Goal: Task Accomplishment & Management: Use online tool/utility

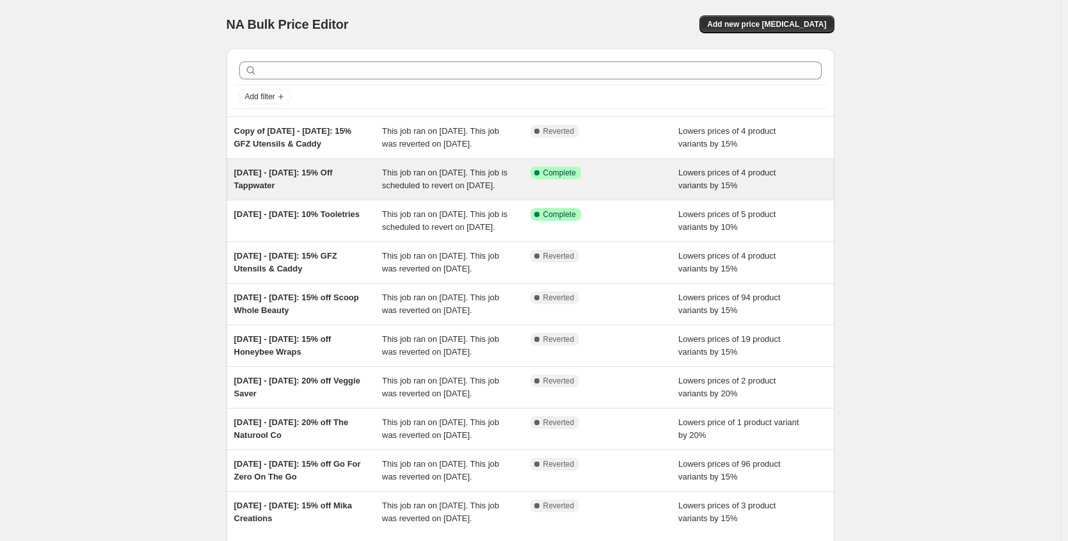
click at [359, 192] on div "[DATE] - [DATE]: 15% Off Tappwater" at bounding box center [308, 179] width 148 height 26
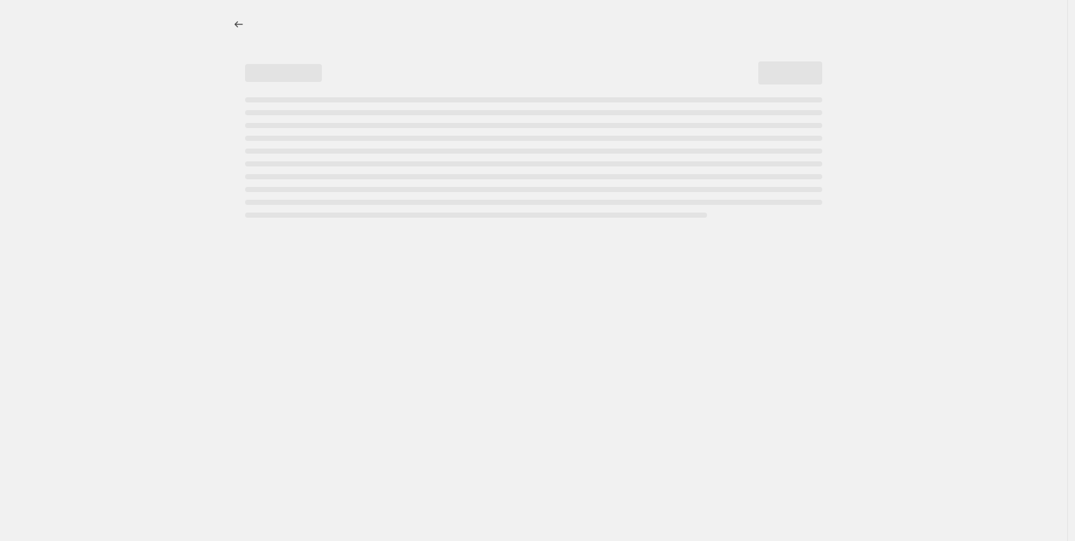
select select "percentage"
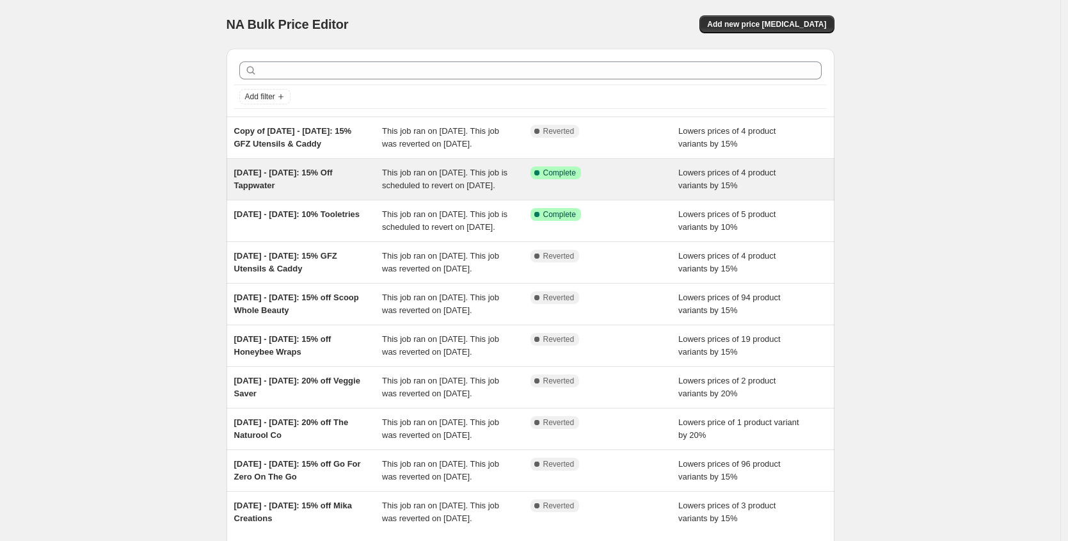
click at [309, 192] on div "[DATE] - [DATE]: 15% Off Tappwater" at bounding box center [308, 179] width 148 height 26
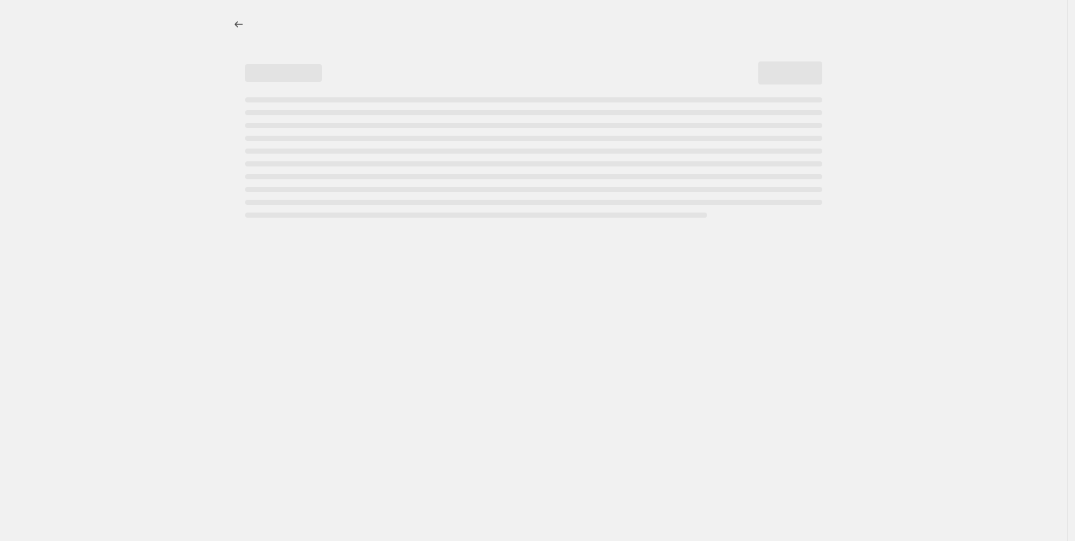
select select "percentage"
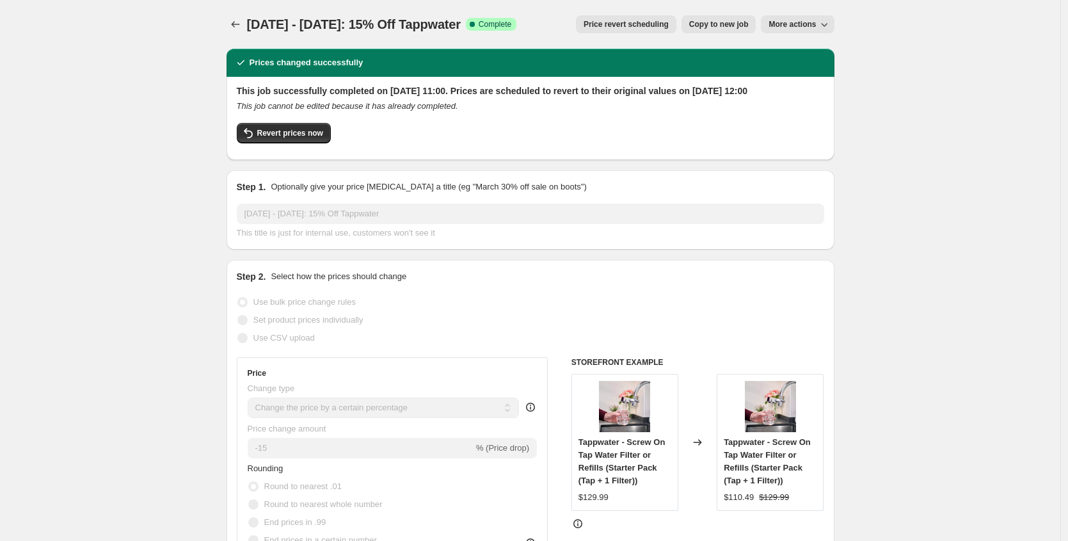
drag, startPoint x: 491, startPoint y: 26, endPoint x: 252, endPoint y: 22, distance: 239.4
click at [252, 22] on div "19/08/25 - 26/08/25: 15% Off Tappwater Success Complete Complete" at bounding box center [382, 24] width 270 height 18
copy span "19/08/25 - 26/08/25: 15% Off Tappwater"
click at [237, 22] on icon "Price change jobs" at bounding box center [235, 24] width 8 height 6
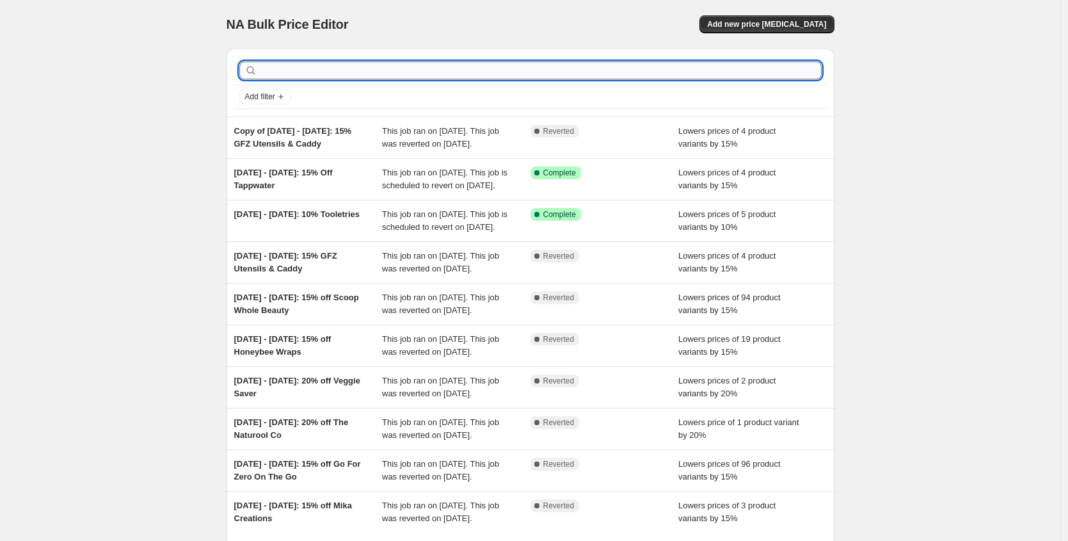
click at [341, 72] on input "text" at bounding box center [541, 70] width 562 height 18
click at [770, 23] on span "Add new price change job" at bounding box center [766, 24] width 119 height 10
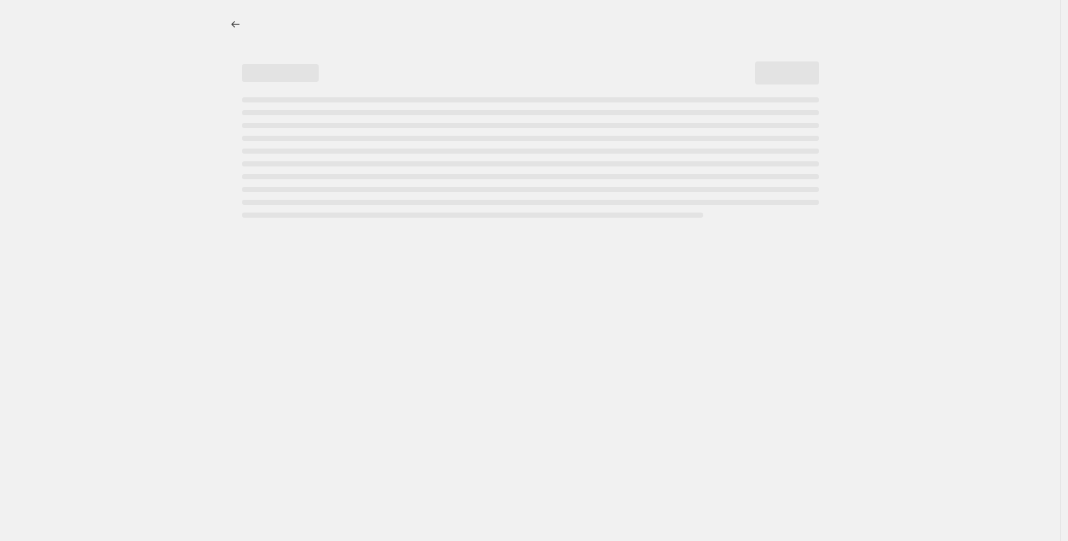
select select "percentage"
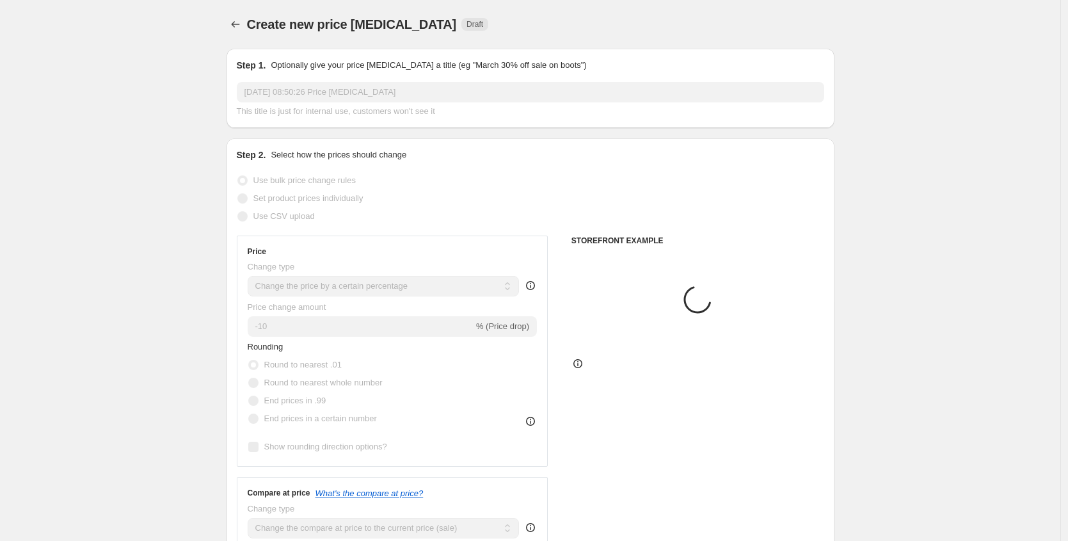
click at [366, 90] on input "26 Aug 2025, 08:50:26 Price change job" at bounding box center [531, 92] width 588 height 20
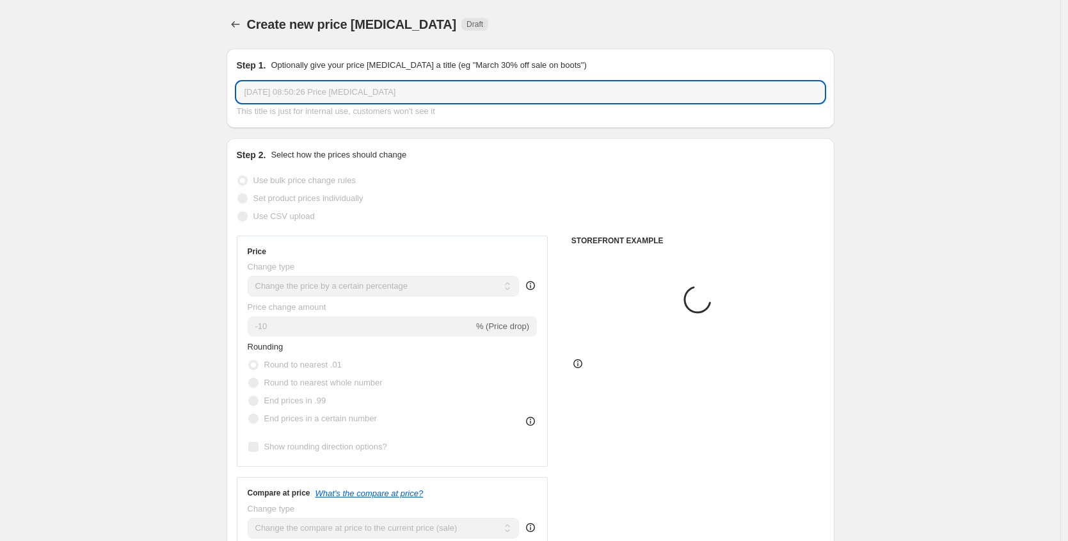
click at [367, 90] on input "26 Aug 2025, 08:50:26 Price change job" at bounding box center [531, 92] width 588 height 20
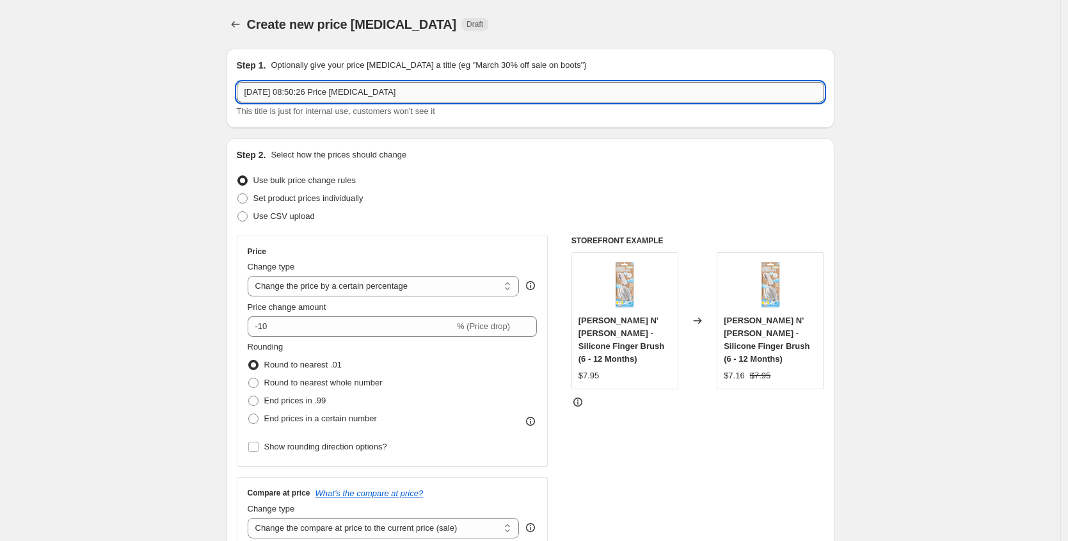
click at [367, 90] on input "26 Aug 2025, 08:50:26 Price change job" at bounding box center [531, 92] width 588 height 20
paste input "19/08/25 - 26/08/25: 15% Off Tappwater"
click at [258, 90] on input "19/08/25 - 26/08/25: 15% Off Tappwater" at bounding box center [531, 92] width 588 height 20
drag, startPoint x: 419, startPoint y: 91, endPoint x: 333, endPoint y: 93, distance: 85.2
click at [333, 93] on input "26/08/25 - 02/09/25: 15% Off Tappwater" at bounding box center [531, 92] width 588 height 20
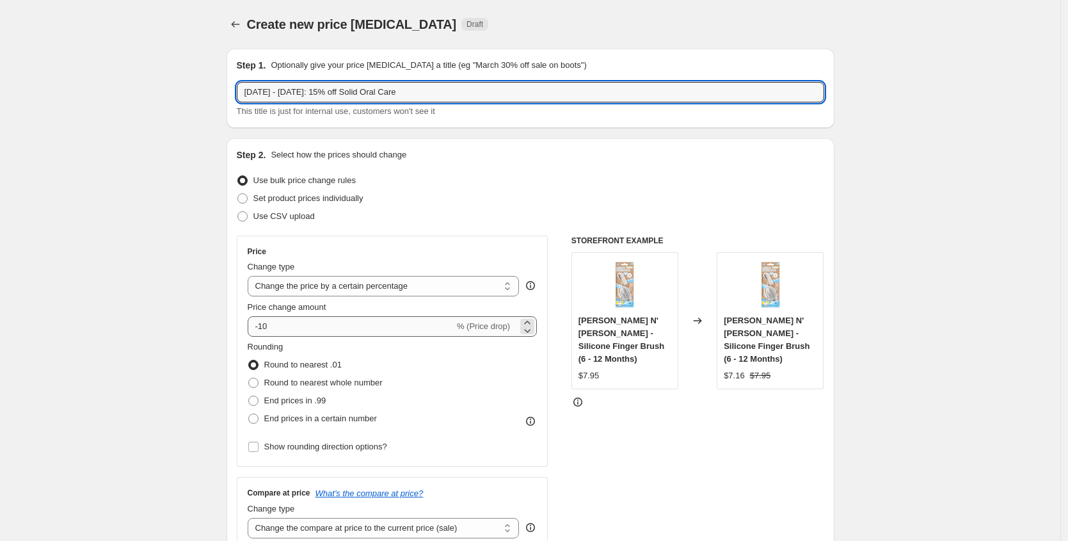
type input "26/08/25 - 02/09/25: 15% off Solid Oral Care"
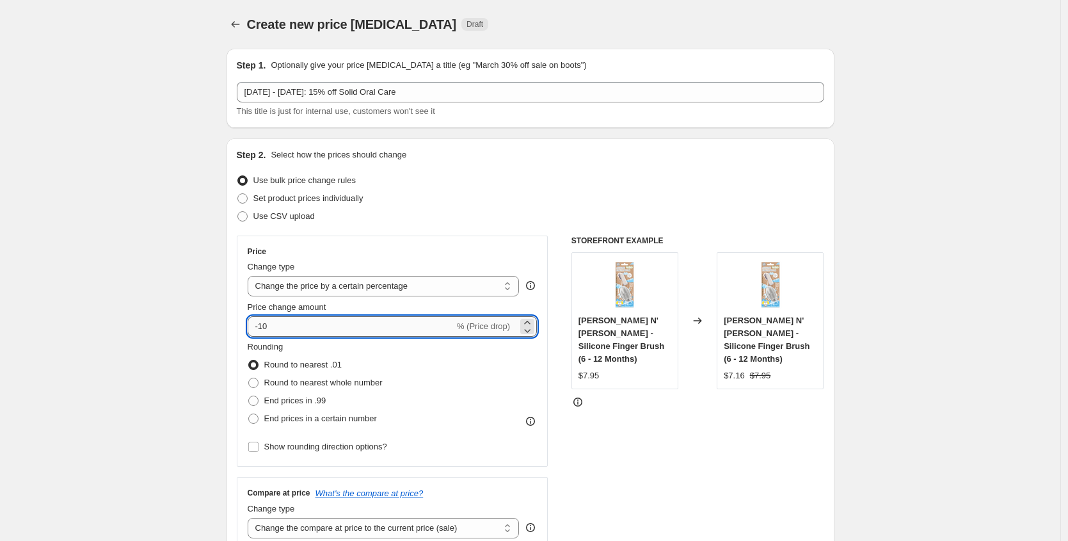
click at [317, 332] on input "-10" at bounding box center [351, 326] width 207 height 20
type input "-1"
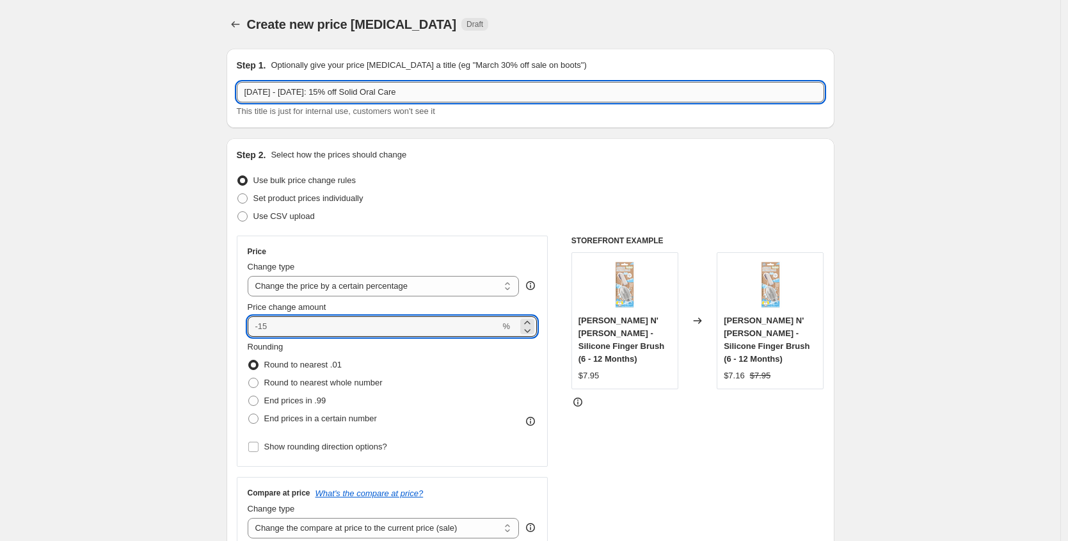
type input "0"
click at [333, 90] on input "26/08/25 - 02/09/25: 15% off Solid Oral Care" at bounding box center [531, 92] width 588 height 20
type input "26/08/25 - 02/09/25: C&C - 15% off Solid Oral Care"
click at [285, 333] on input "0" at bounding box center [374, 326] width 253 height 20
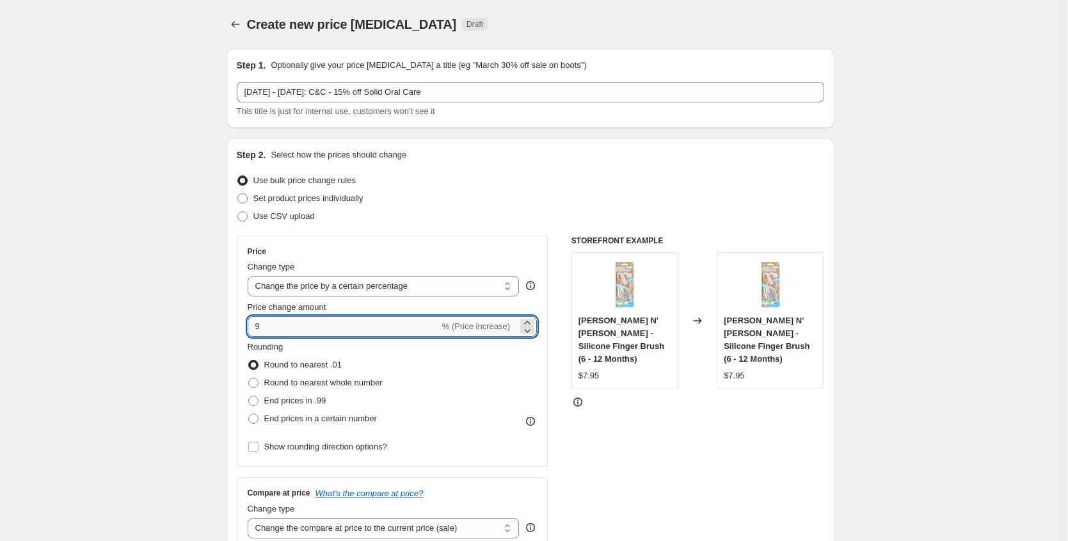
type input "8"
type input "15"
click at [456, 413] on div "Rounding Round to nearest .01 Round to nearest whole number End prices in .99 E…" at bounding box center [393, 384] width 290 height 87
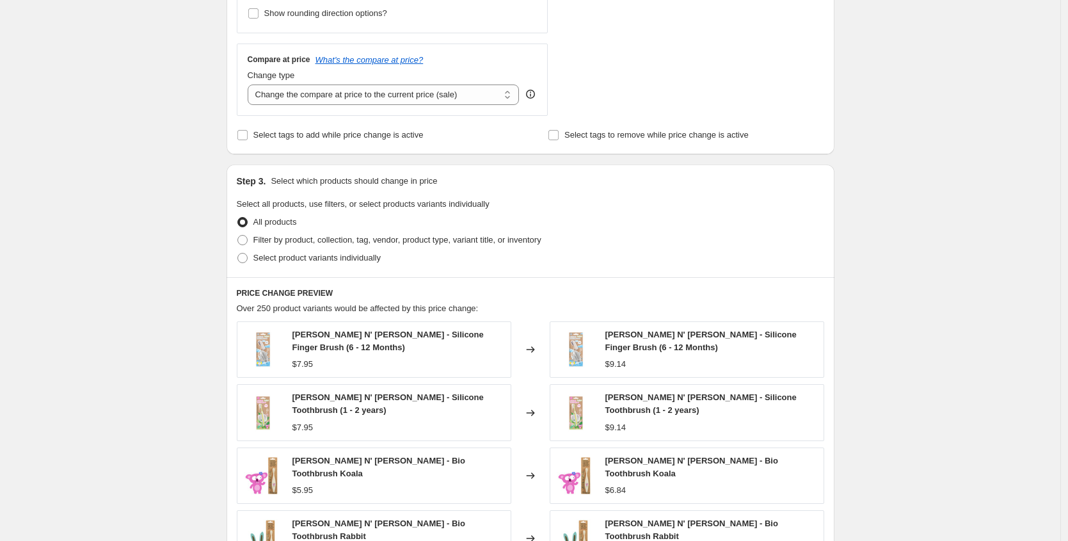
scroll to position [545, 0]
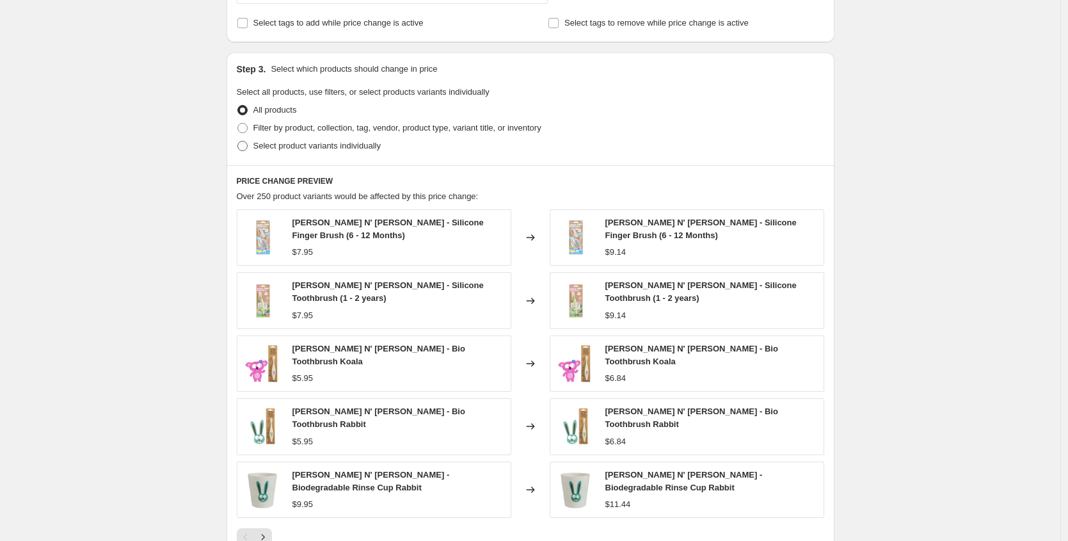
click at [248, 145] on span at bounding box center [243, 146] width 12 height 12
click at [238, 141] on input "Select product variants individually" at bounding box center [237, 141] width 1 height 1
radio input "true"
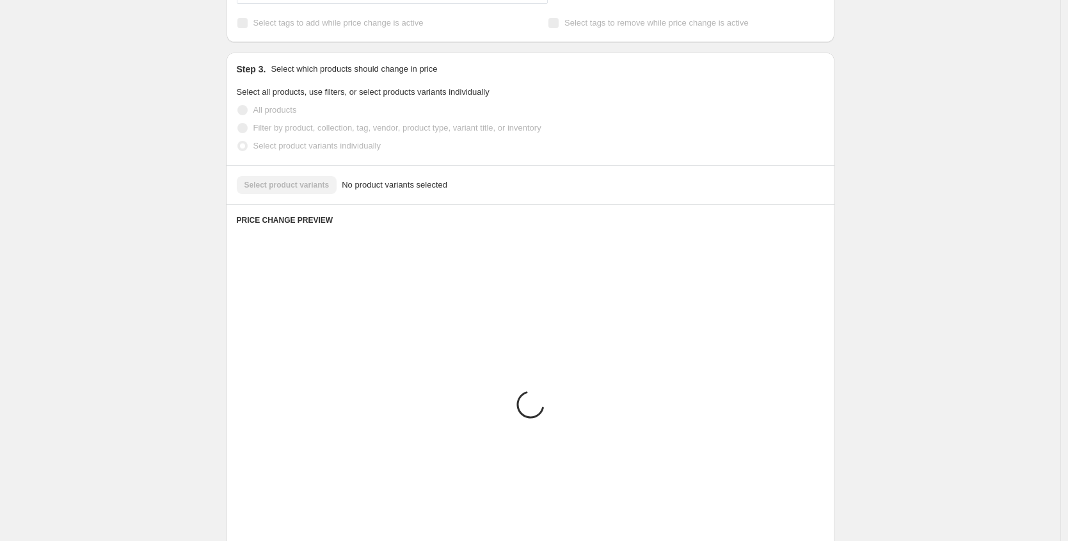
scroll to position [455, 0]
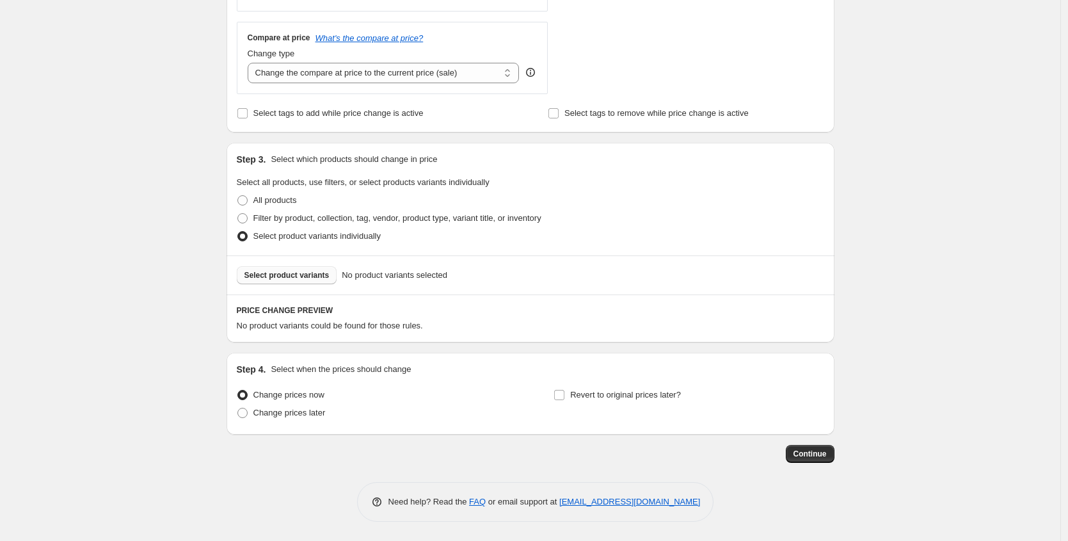
click at [325, 269] on button "Select product variants" at bounding box center [287, 275] width 100 height 18
click at [273, 280] on span "Select product variants" at bounding box center [287, 275] width 85 height 10
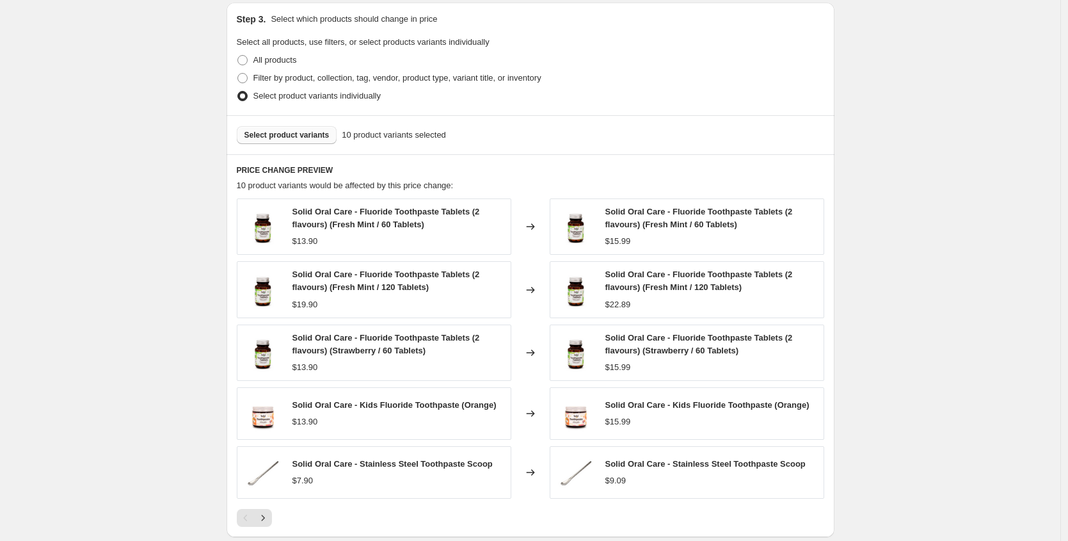
scroll to position [627, 0]
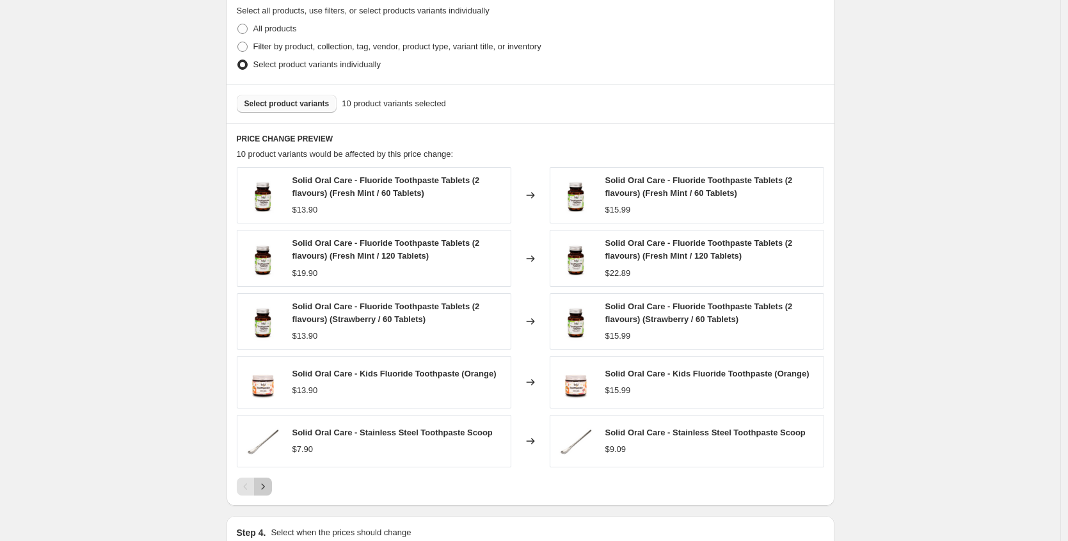
click at [266, 490] on icon "Next" at bounding box center [263, 486] width 13 height 13
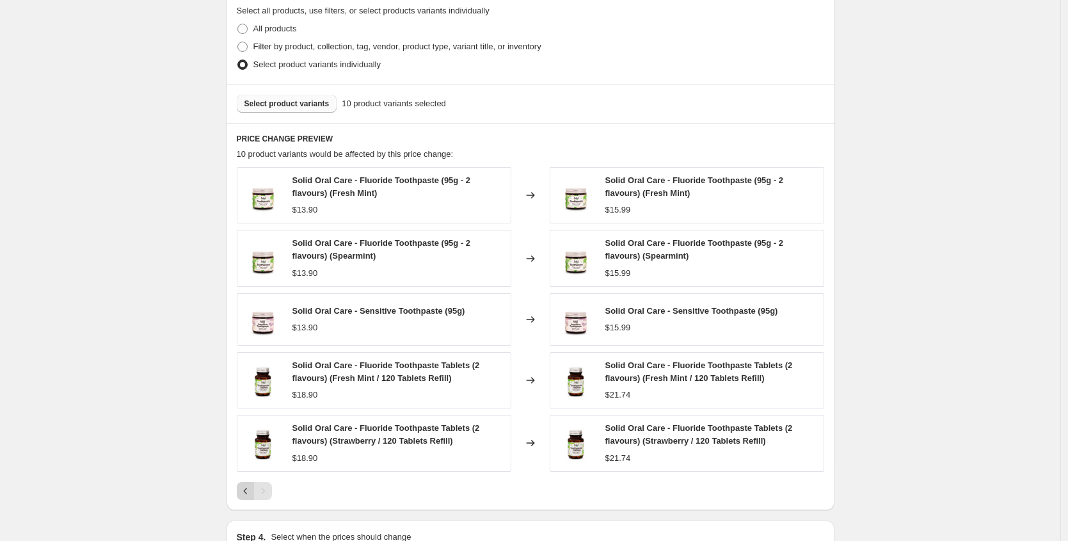
click at [243, 495] on icon "Previous" at bounding box center [245, 491] width 13 height 13
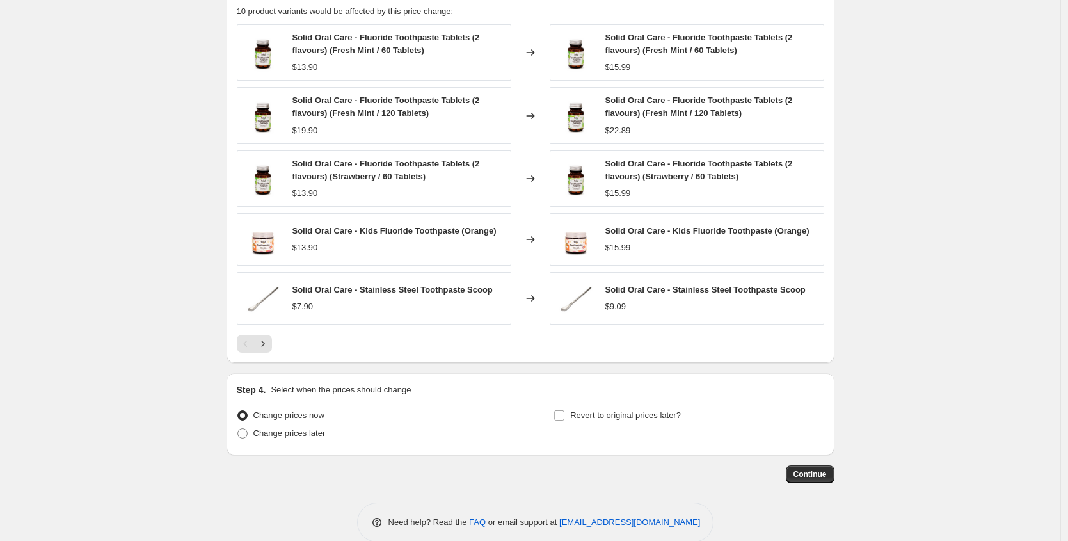
scroll to position [790, 0]
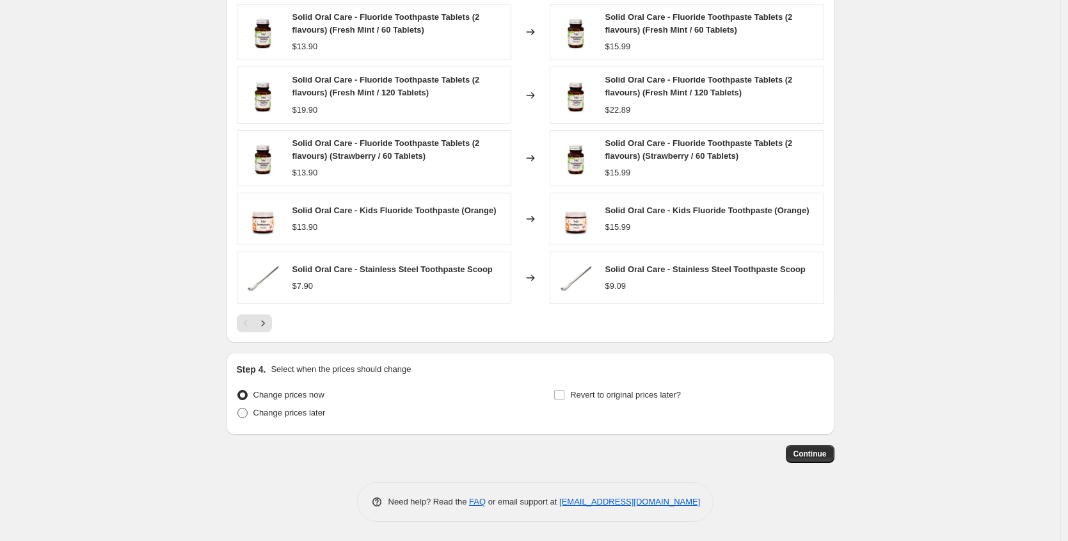
click at [248, 414] on span at bounding box center [242, 413] width 10 height 10
click at [238, 408] on input "Change prices later" at bounding box center [237, 408] width 1 height 1
radio input "true"
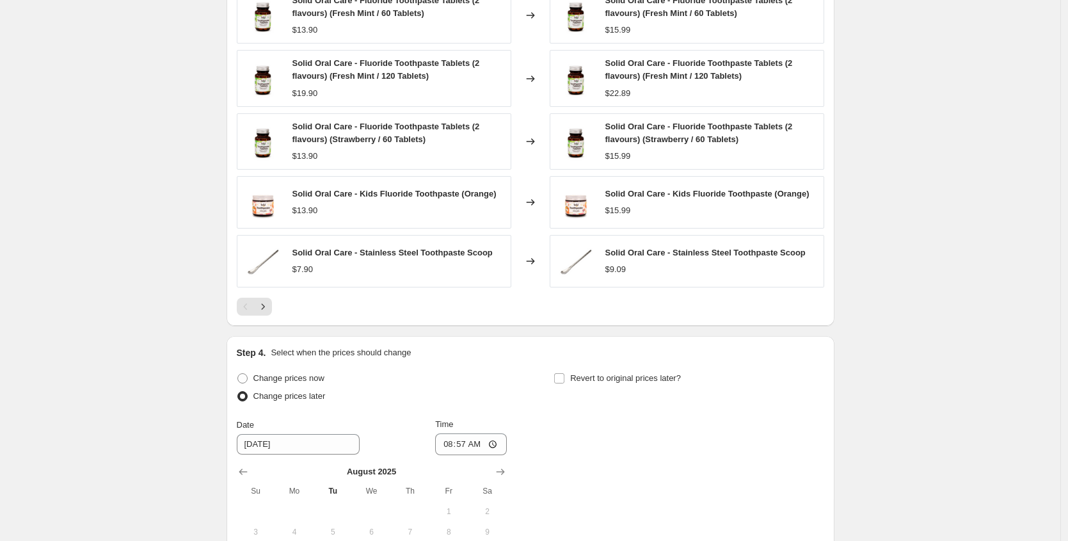
scroll to position [1029, 0]
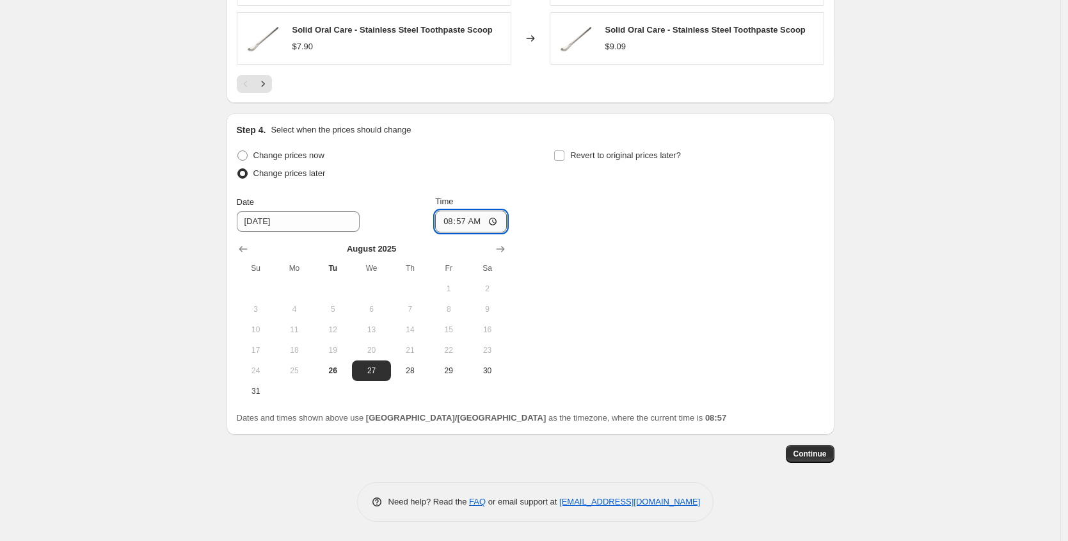
click at [447, 221] on input "08:57" at bounding box center [471, 222] width 72 height 22
click at [574, 242] on div "Change prices now Change prices later Date 8/27/2025 Time 11:30 August 2025 Su …" at bounding box center [531, 274] width 588 height 255
click at [447, 223] on input "11:30" at bounding box center [471, 222] width 72 height 22
type input "11:00"
click at [568, 225] on div "Change prices now Change prices later Date 8/27/2025 Time 11:00 August 2025 Su …" at bounding box center [531, 274] width 588 height 255
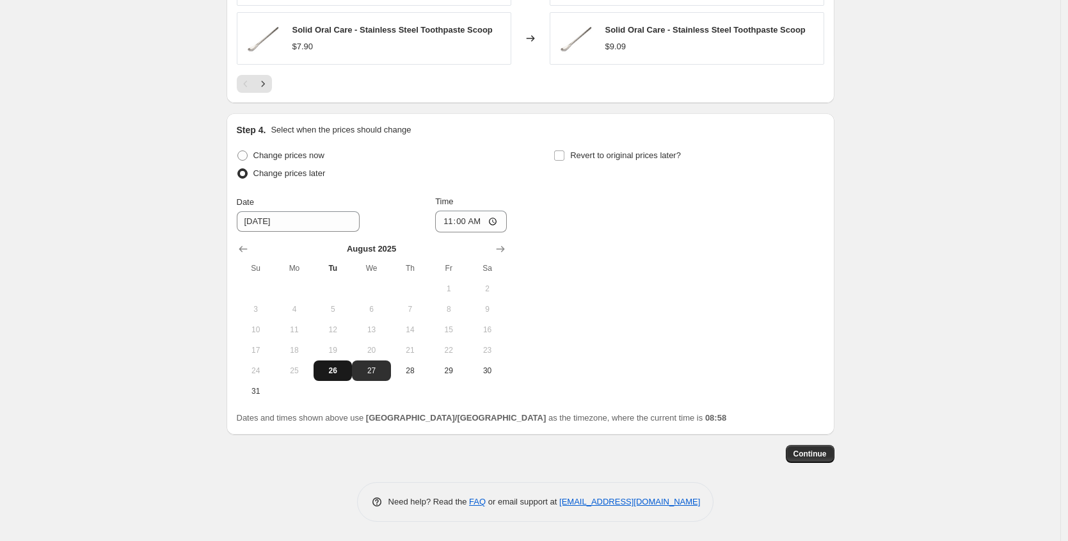
click at [330, 368] on span "26" at bounding box center [333, 370] width 28 height 10
type input "8/26/2025"
click at [668, 263] on div "Change prices now Change prices later Date 8/26/2025 Time 11:00 August 2025 Su …" at bounding box center [531, 274] width 588 height 255
click at [560, 154] on input "Revert to original prices later?" at bounding box center [559, 155] width 10 height 10
checkbox input "true"
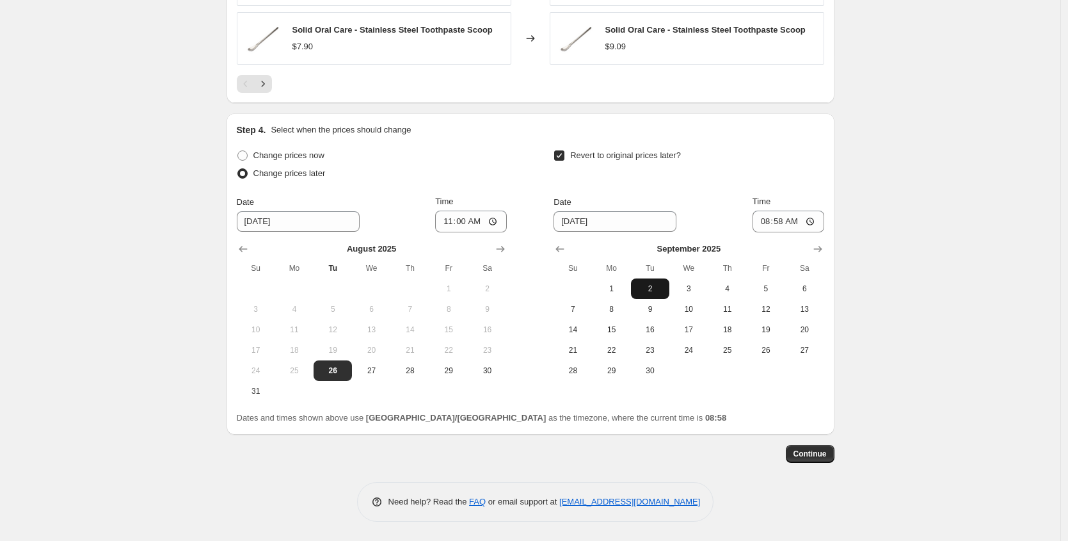
click at [653, 292] on span "2" at bounding box center [650, 289] width 28 height 10
click at [766, 223] on input "08:58" at bounding box center [789, 222] width 72 height 22
type input "12:00"
click at [794, 175] on div "Revert to original prices later?" at bounding box center [689, 166] width 270 height 38
click at [817, 458] on span "Continue" at bounding box center [810, 454] width 33 height 10
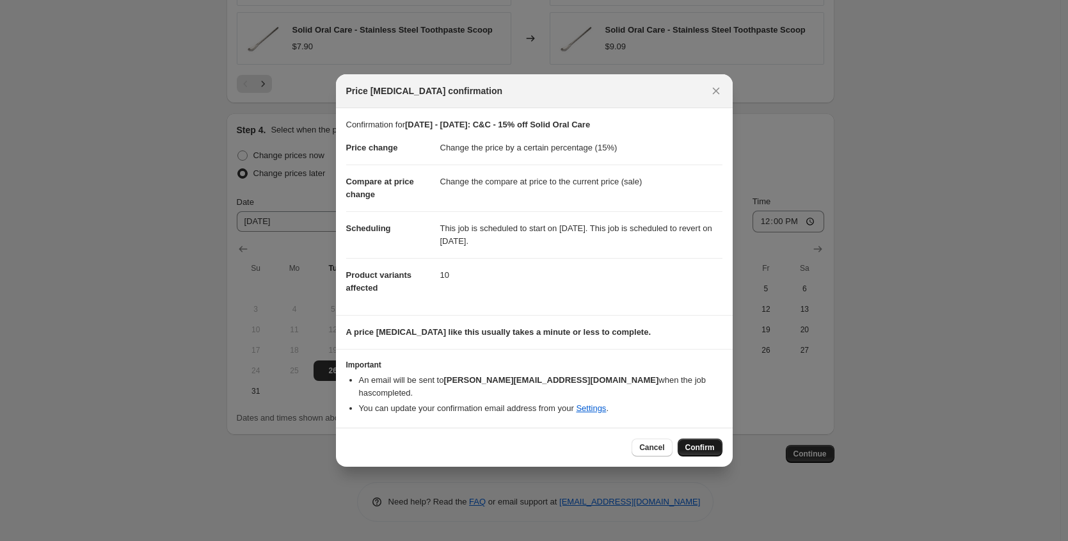
click at [690, 438] on button "Confirm" at bounding box center [700, 447] width 45 height 18
type input "26/08/25 - 02/09/25: C&C - 15% off Solid Oral Care"
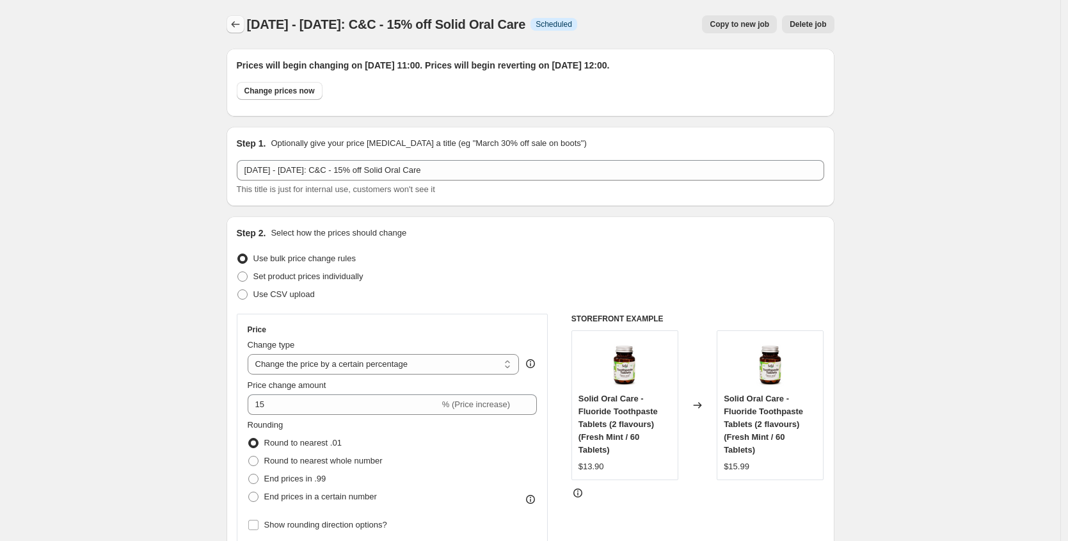
drag, startPoint x: 551, startPoint y: 24, endPoint x: 242, endPoint y: 29, distance: 309.2
click at [242, 29] on div "26/08/25 - 02/09/25: C&C - 15% off Solid Oral Care Info Scheduled Copy to new j…" at bounding box center [531, 24] width 608 height 18
click at [242, 29] on icon "Price change jobs" at bounding box center [235, 24] width 13 height 13
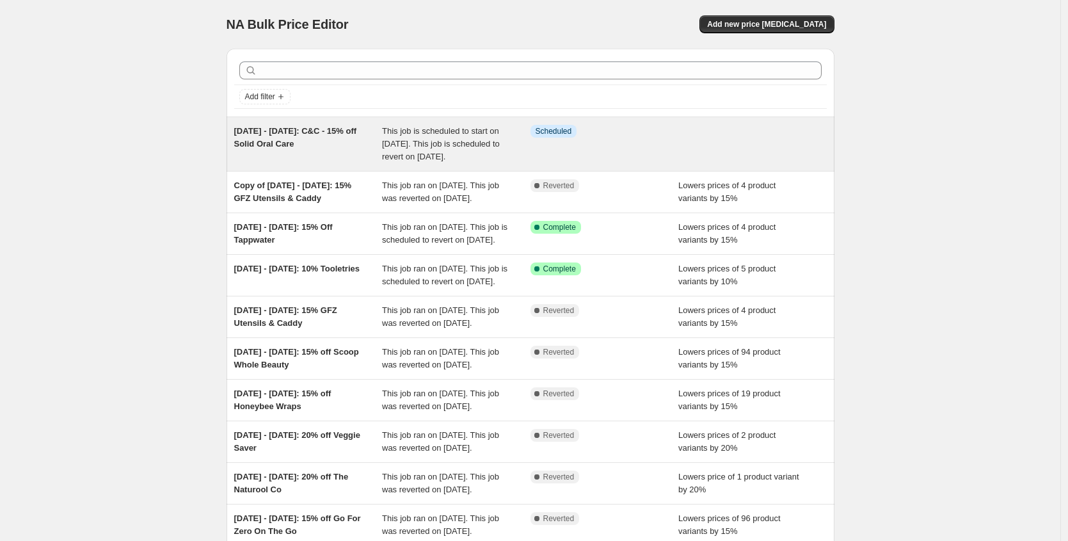
click at [303, 144] on span "26/08/25 - 02/09/25: C&C - 15% off Solid Oral Care" at bounding box center [295, 137] width 123 height 22
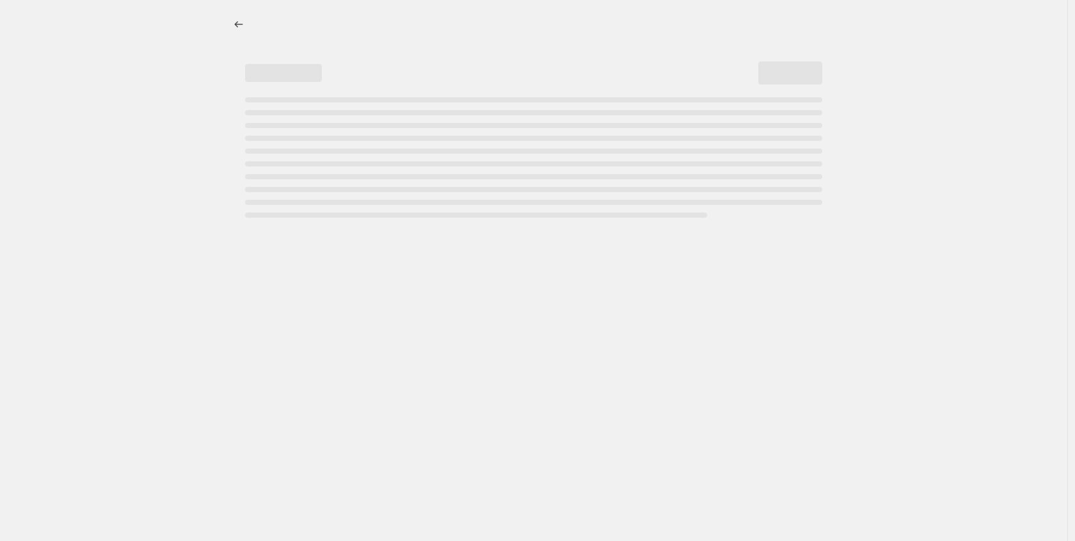
select select "percentage"
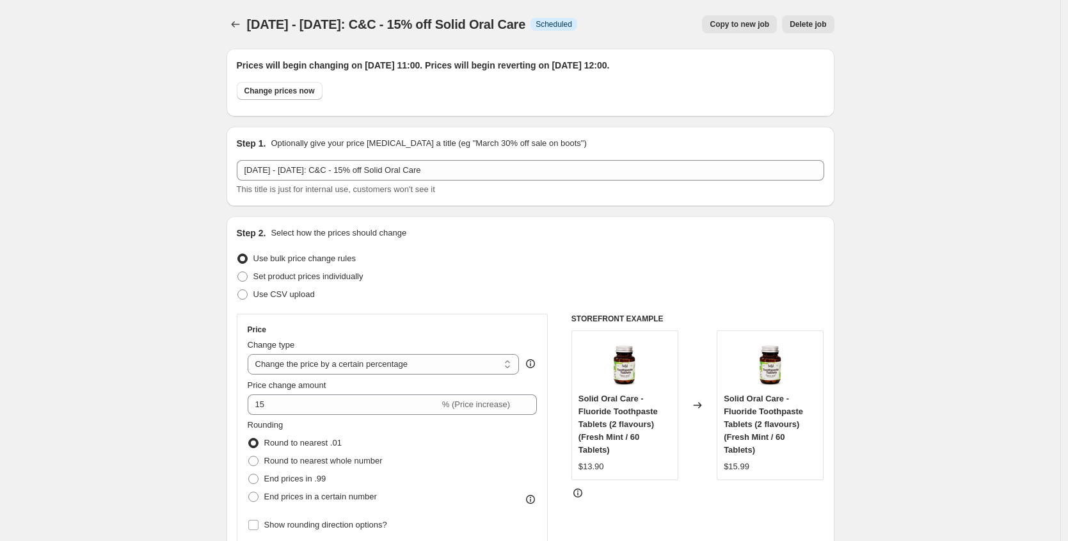
drag, startPoint x: 554, startPoint y: 24, endPoint x: 248, endPoint y: 24, distance: 306.6
click at [248, 24] on div "26/08/25 - 02/09/25: C&C - 15% off Solid Oral Care Info Scheduled Copy to new j…" at bounding box center [531, 24] width 608 height 18
copy span "26/08/25 - 02/09/25: C&C - 15% off Solid Oral Care"
click at [239, 22] on icon "Price change jobs" at bounding box center [235, 24] width 13 height 13
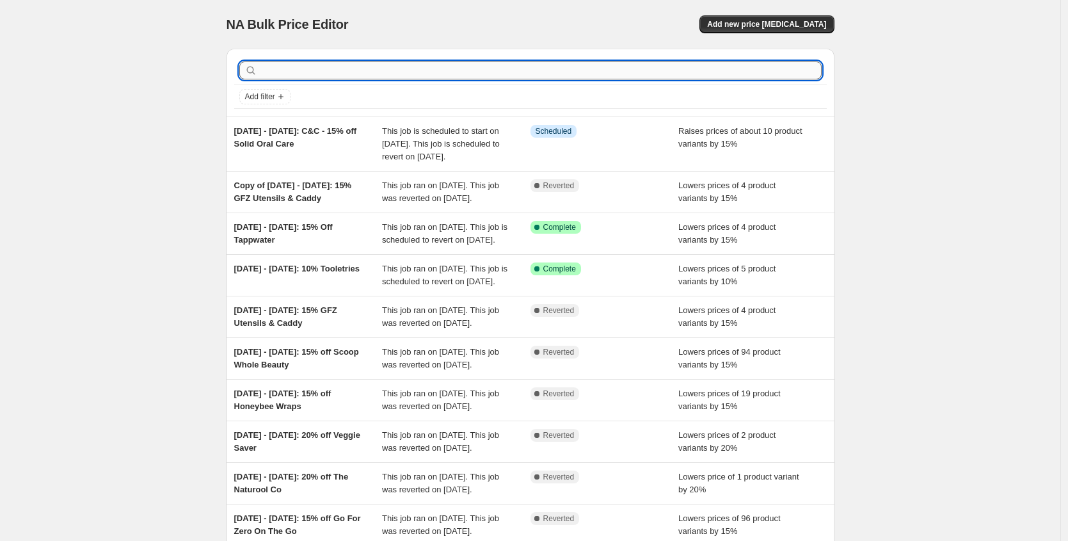
click at [330, 78] on input "text" at bounding box center [541, 70] width 562 height 18
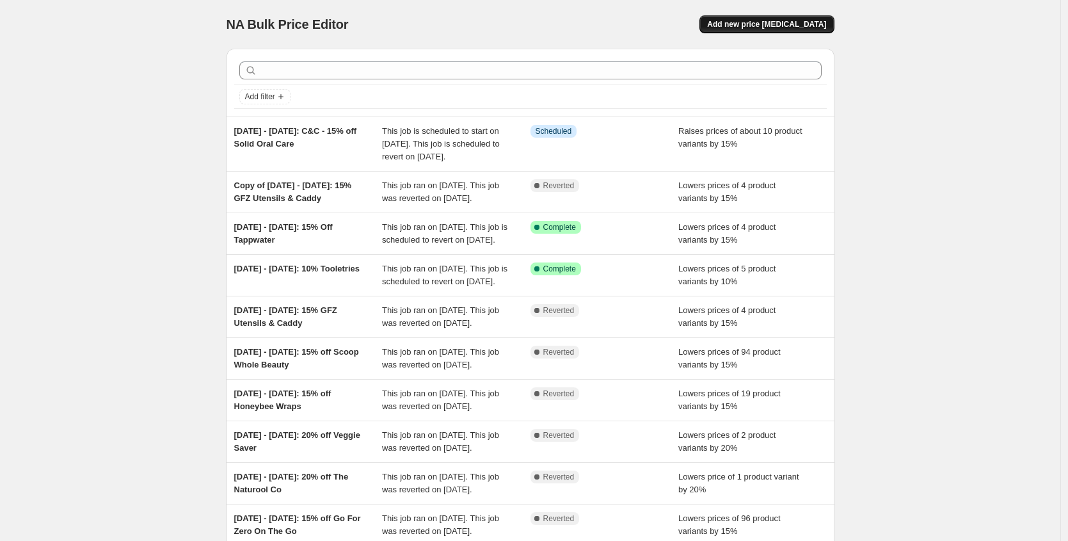
click at [763, 20] on span "Add new price change job" at bounding box center [766, 24] width 119 height 10
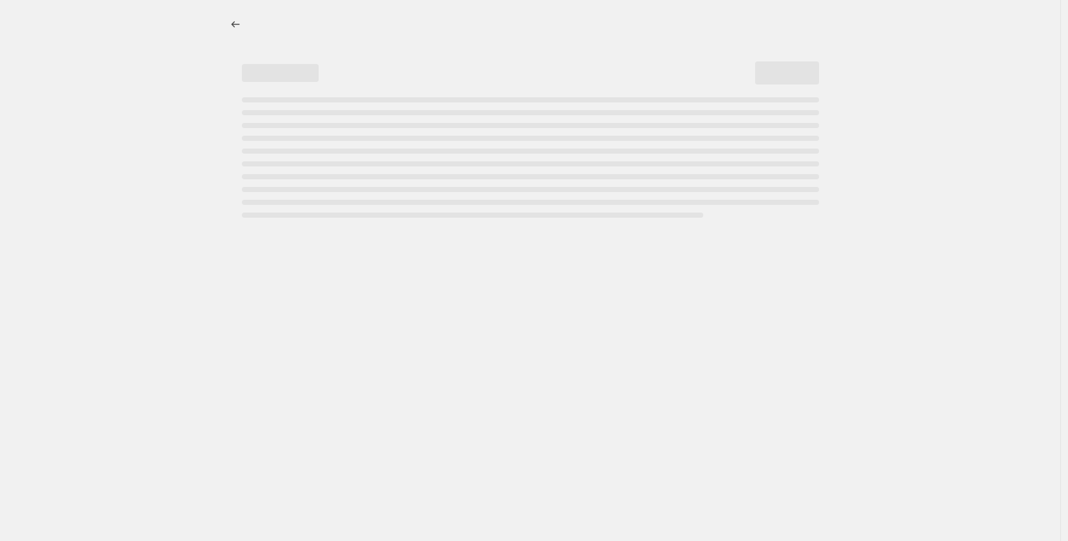
select select "percentage"
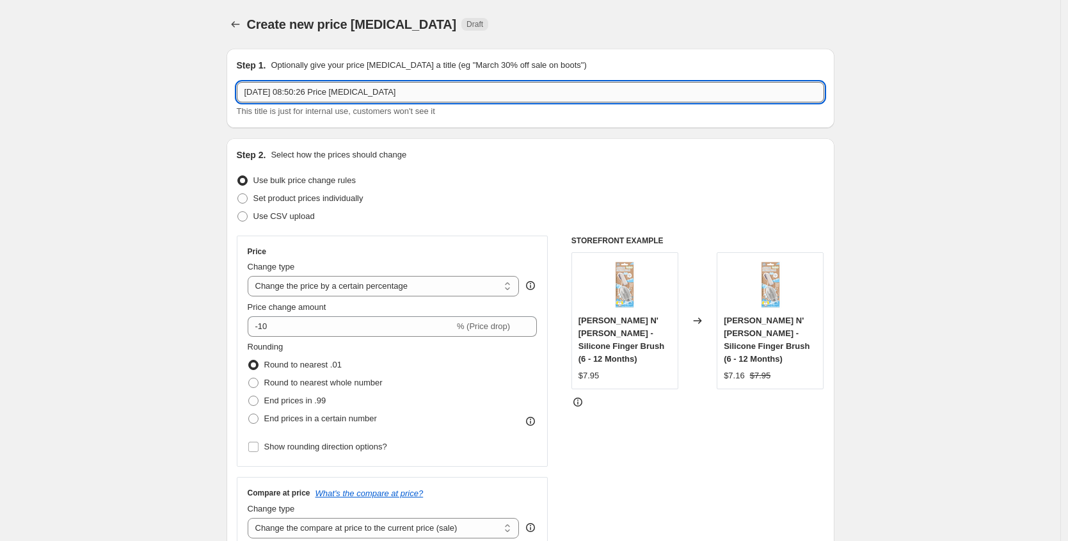
click at [335, 89] on input "26 Aug 2025, 08:50:26 Price change job" at bounding box center [531, 92] width 588 height 20
paste input "/08/25 - 02/09/25: C&C - 15% off Solid Oral Care"
drag, startPoint x: 468, startPoint y: 88, endPoint x: 361, endPoint y: 88, distance: 106.9
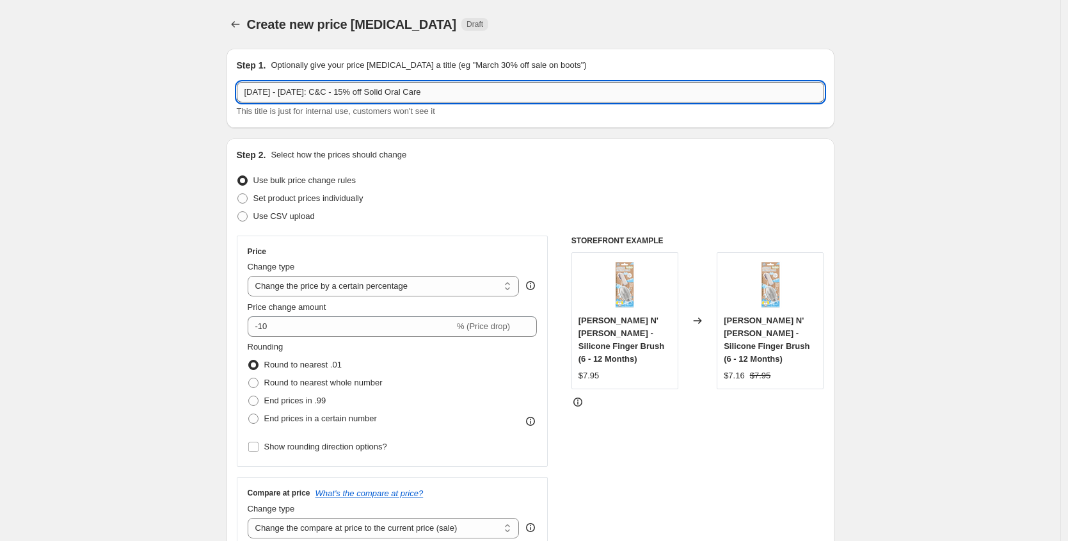
click at [361, 88] on input "26/08/25 - 02/09/25: C&C - 15% off Solid Oral Care" at bounding box center [531, 92] width 588 height 20
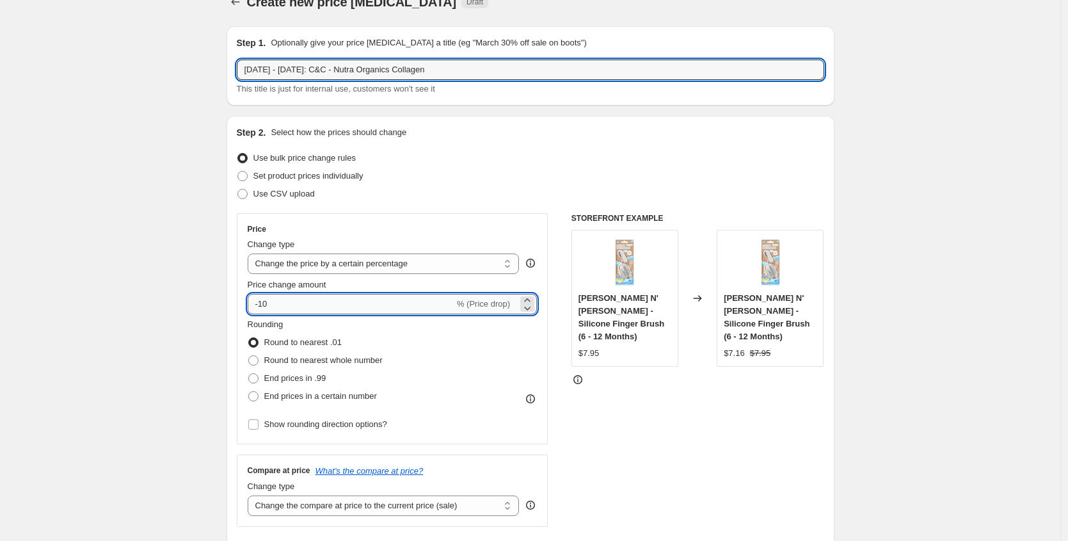
click at [345, 294] on input "-10" at bounding box center [351, 304] width 207 height 20
click at [362, 72] on input "26/08/25 - 02/09/25: C&C - Nutra Organics Collagen" at bounding box center [531, 70] width 588 height 20
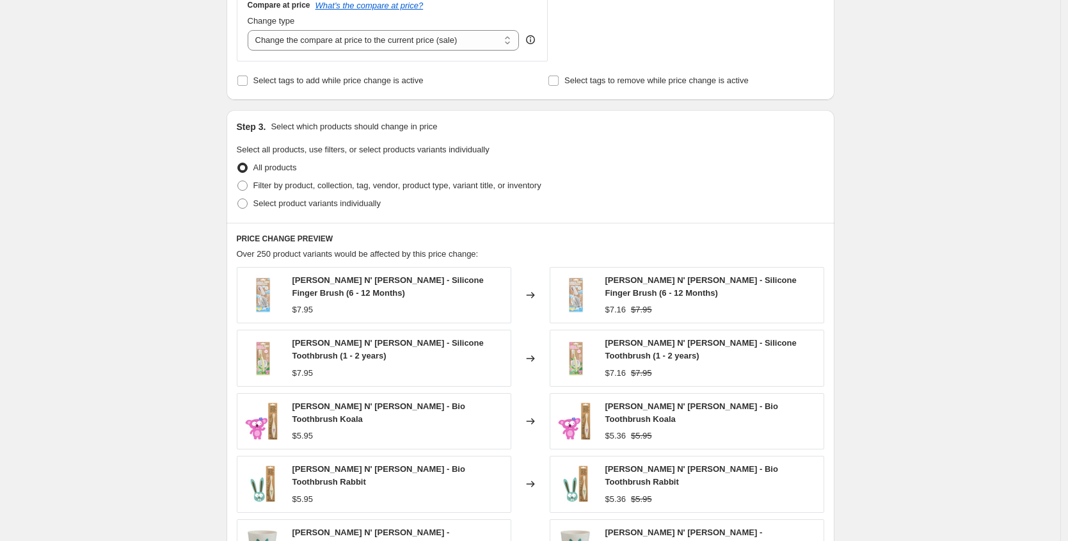
scroll to position [490, 0]
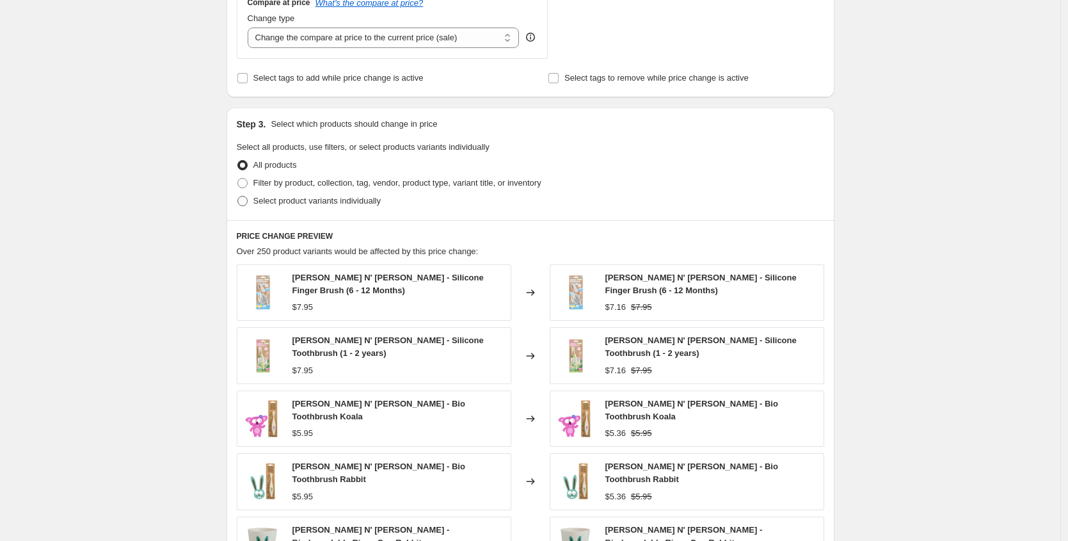
type input "26/08/25 - 02/09/25: C&C - 10% Nutra Organics Collagen"
click at [243, 205] on span at bounding box center [242, 201] width 10 height 10
click at [238, 196] on input "Select product variants individually" at bounding box center [237, 196] width 1 height 1
radio input "true"
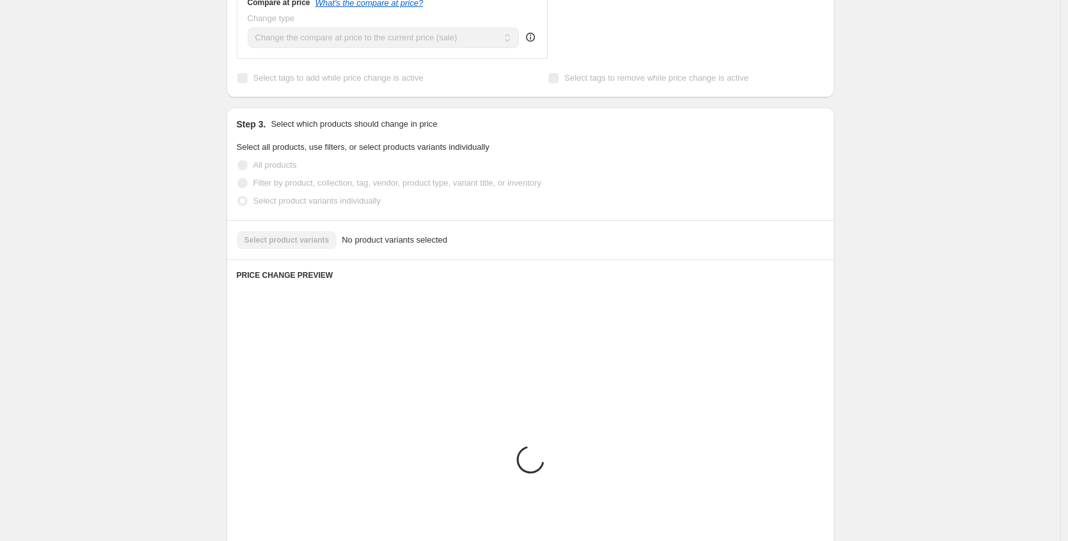
scroll to position [455, 0]
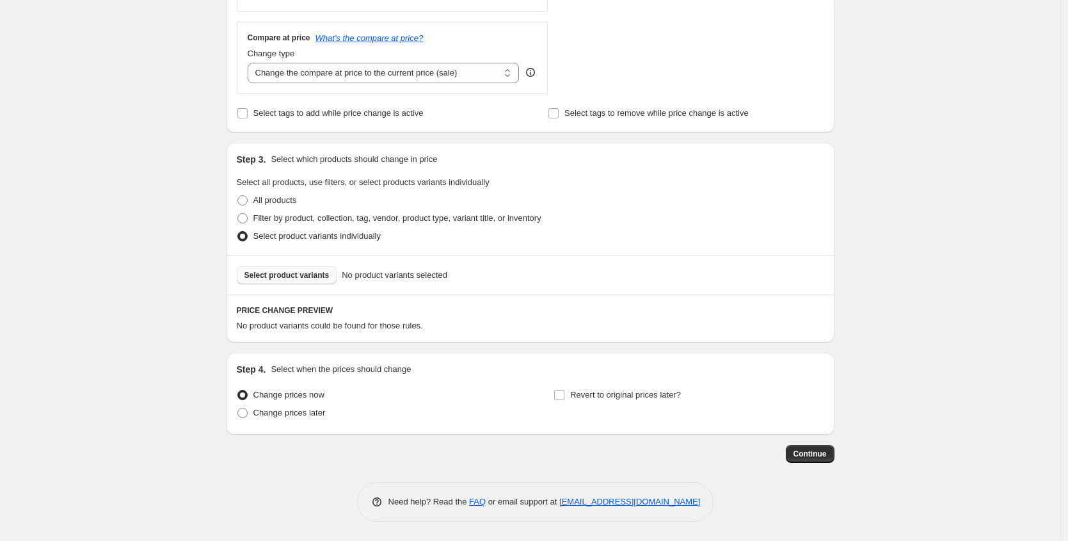
click at [310, 278] on span "Select product variants" at bounding box center [287, 275] width 85 height 10
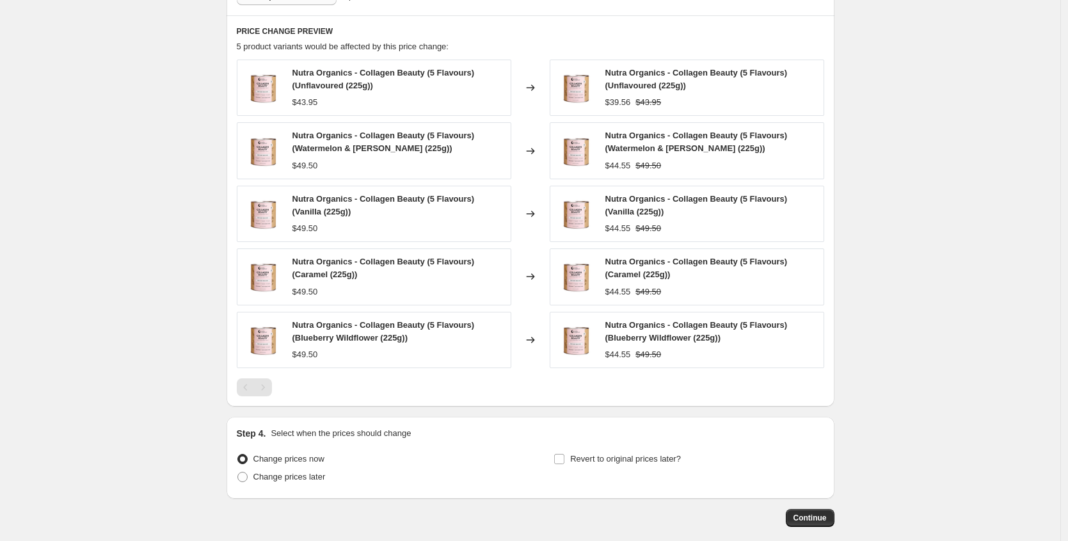
scroll to position [735, 0]
click at [248, 474] on span at bounding box center [242, 476] width 10 height 10
click at [238, 472] on input "Change prices later" at bounding box center [237, 471] width 1 height 1
radio input "true"
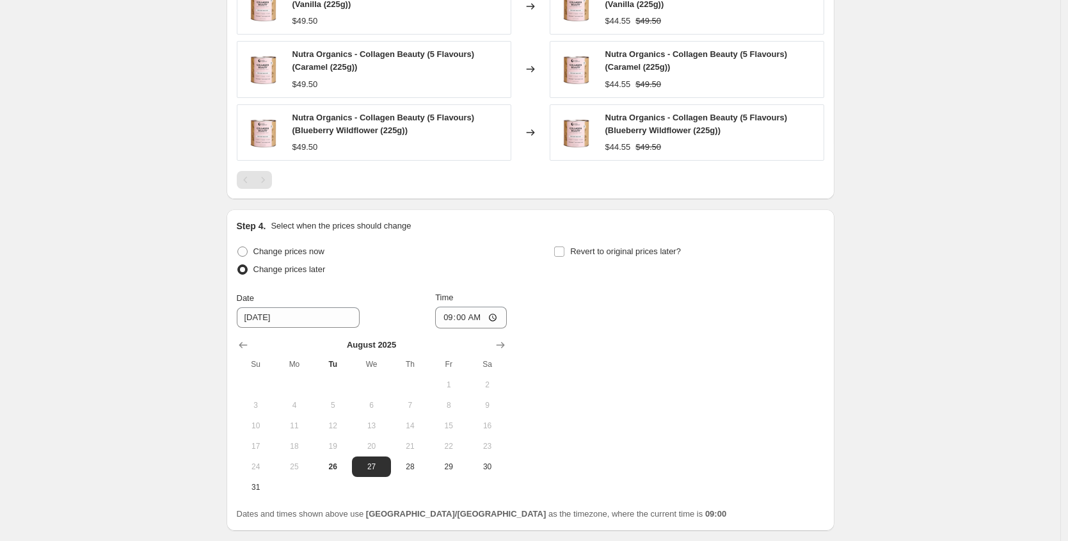
scroll to position [949, 0]
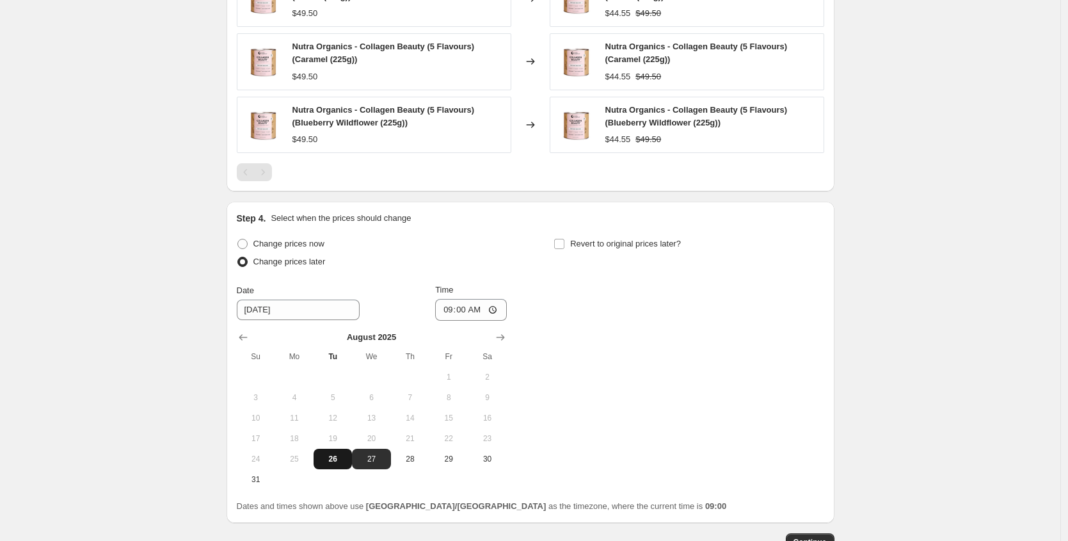
click at [338, 465] on button "26" at bounding box center [333, 459] width 38 height 20
type input "8/26/2025"
click at [443, 310] on input "09:00" at bounding box center [471, 310] width 72 height 22
type input "11:00"
click at [547, 323] on div "Change prices now Change prices later Date 8/26/2025 Time 11:00 August 2025 Su …" at bounding box center [531, 362] width 588 height 255
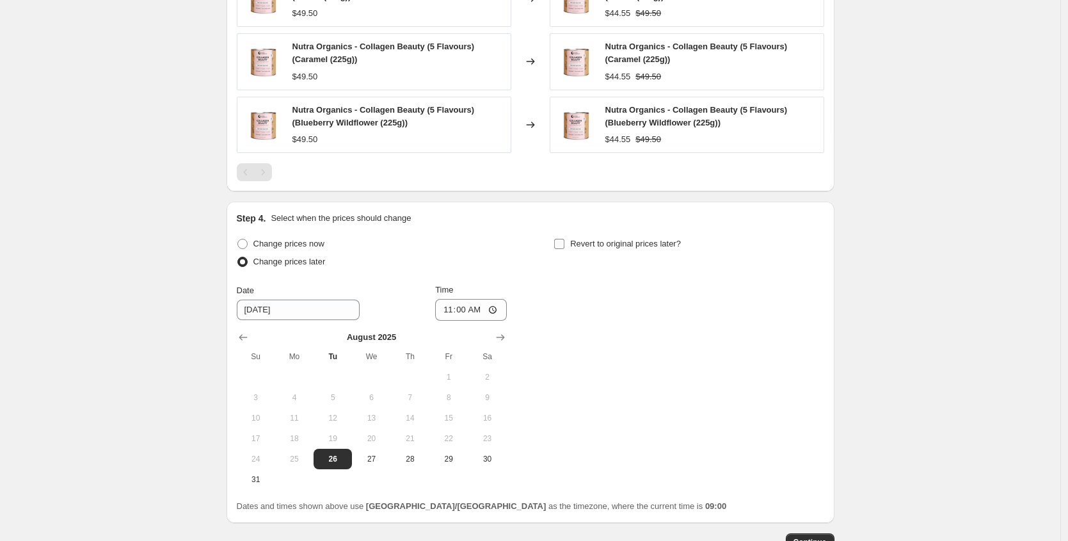
click at [571, 248] on label "Revert to original prices later?" at bounding box center [617, 244] width 127 height 18
click at [565, 248] on input "Revert to original prices later?" at bounding box center [559, 244] width 10 height 10
checkbox input "true"
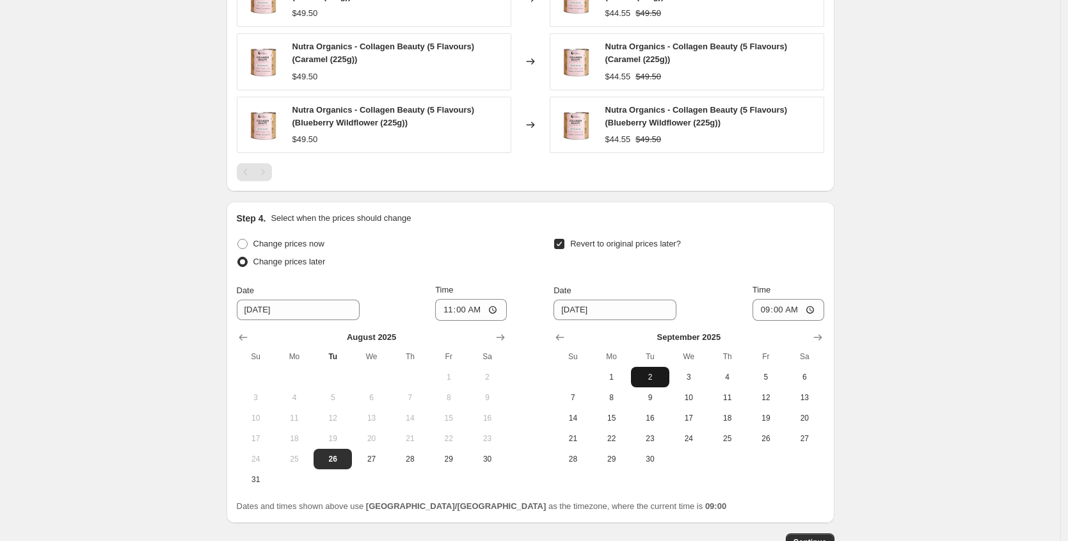
click at [659, 376] on span "2" at bounding box center [650, 377] width 28 height 10
click at [773, 312] on input "09:00" at bounding box center [789, 310] width 72 height 22
click at [804, 310] on input "00:00" at bounding box center [789, 310] width 72 height 22
click at [798, 310] on input "00:00" at bounding box center [789, 310] width 72 height 22
type input "12:00"
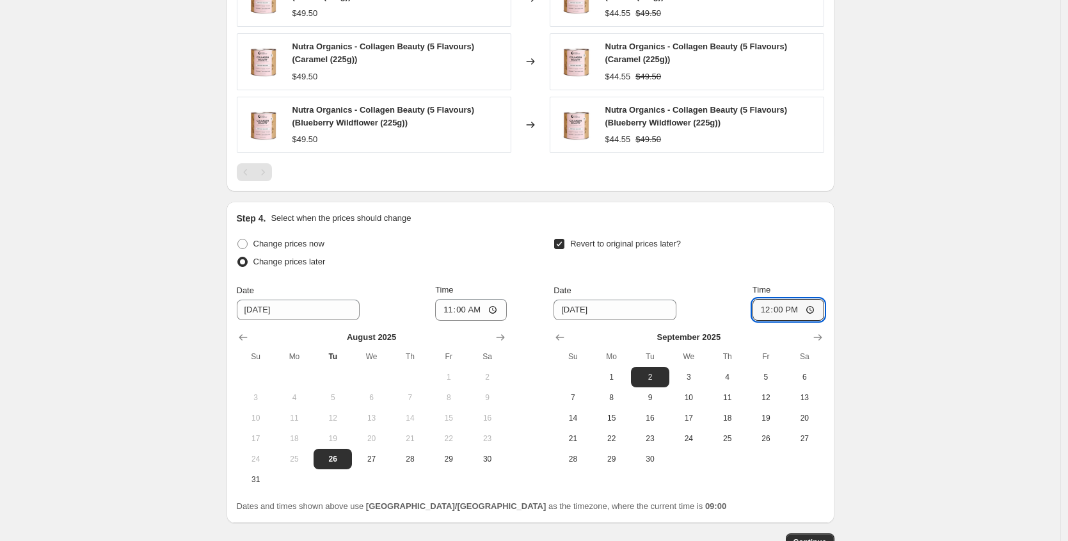
click at [808, 250] on div "Revert to original prices later?" at bounding box center [689, 254] width 270 height 38
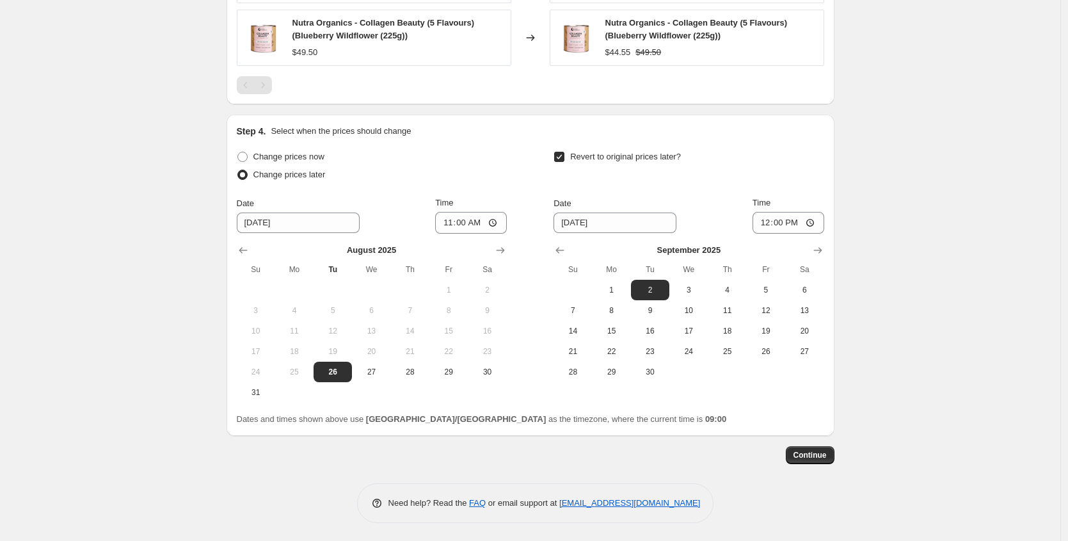
scroll to position [1038, 0]
click at [813, 454] on span "Continue" at bounding box center [810, 454] width 33 height 10
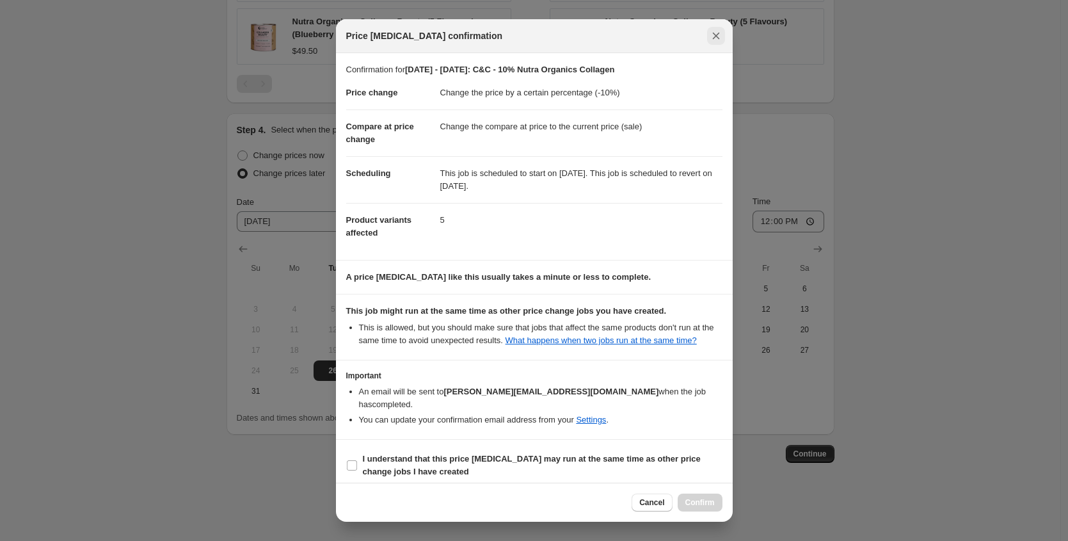
click at [716, 36] on icon "Close" at bounding box center [715, 36] width 7 height 7
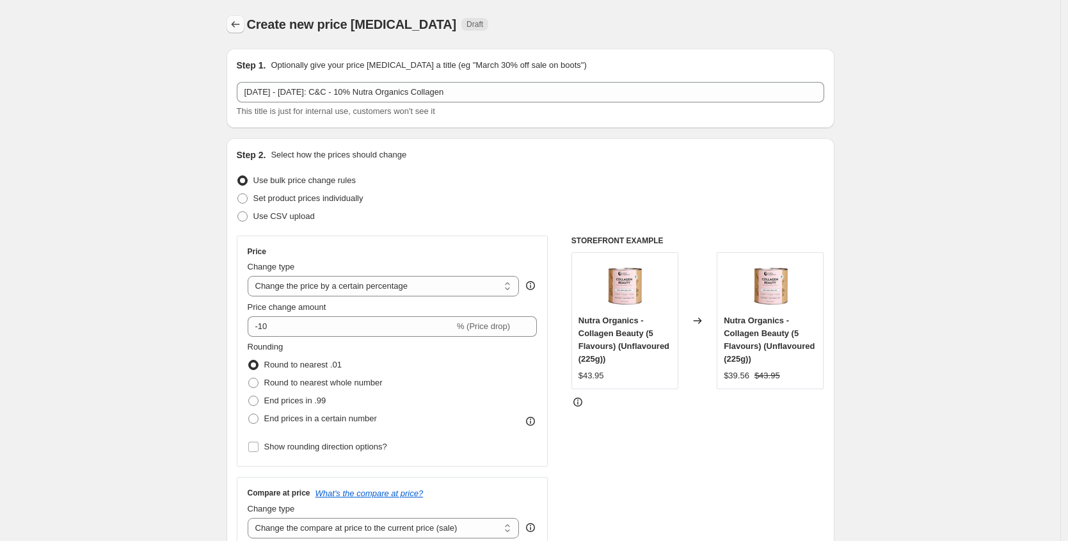
click at [237, 26] on icon "Price change jobs" at bounding box center [235, 24] width 13 height 13
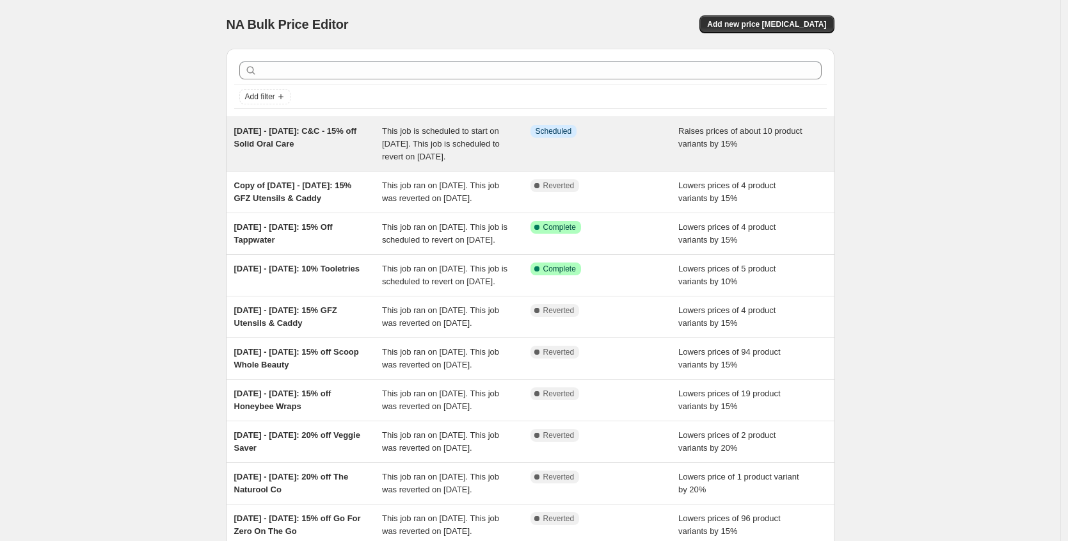
click at [314, 134] on span "26/08/25 - 02/09/25: C&C - 15% off Solid Oral Care" at bounding box center [295, 137] width 123 height 22
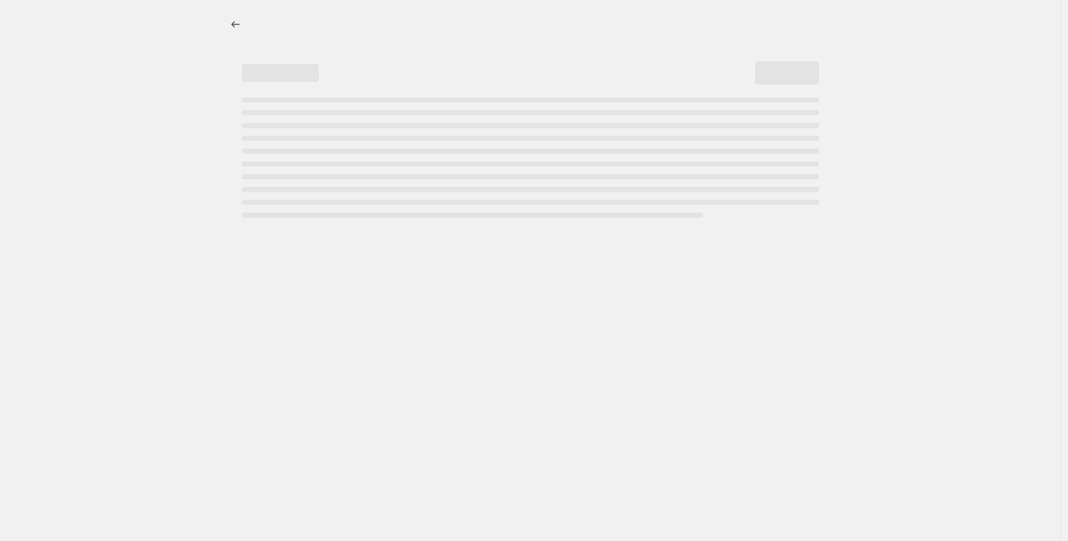
select select "percentage"
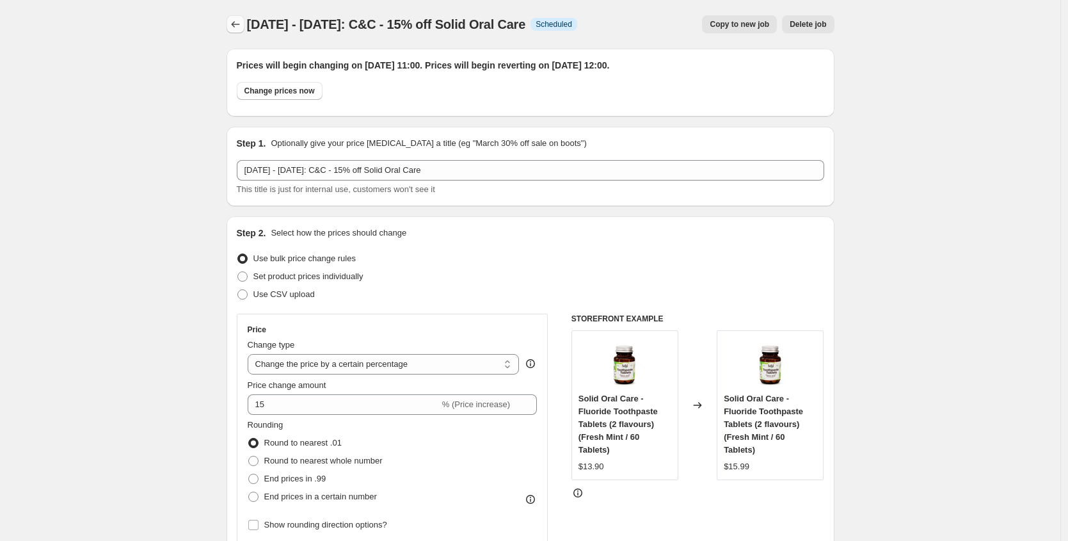
drag, startPoint x: 552, startPoint y: 26, endPoint x: 247, endPoint y: 19, distance: 304.7
click at [247, 19] on div "26/08/25 - 02/09/25: C&C - 15% off Solid Oral Care Info Scheduled Copy to new j…" at bounding box center [531, 24] width 608 height 18
copy span "26/08/25 - 02/09/25: C&C - 15% off Solid Oral Care"
click at [235, 27] on icon "Price change jobs" at bounding box center [235, 24] width 13 height 13
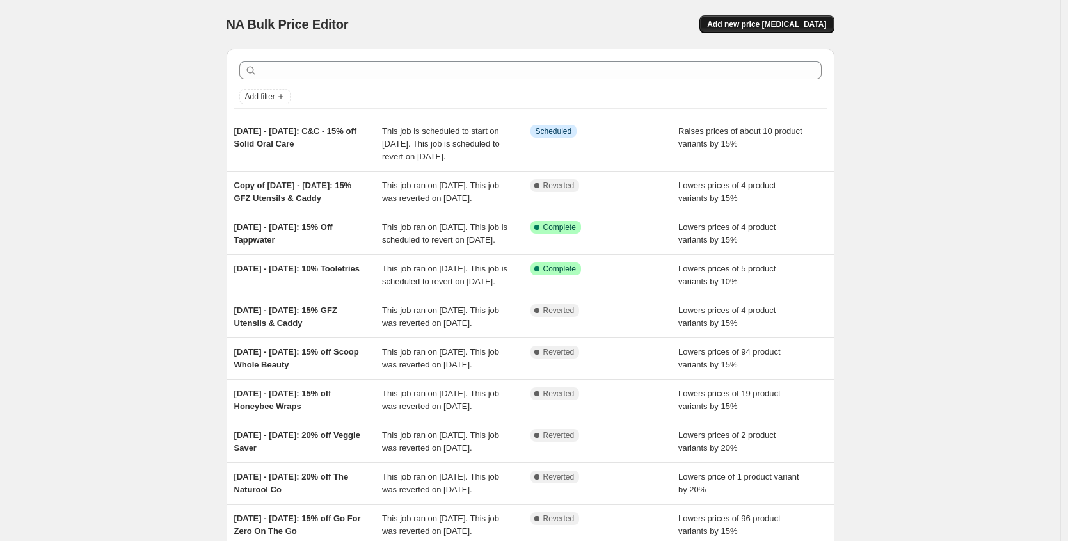
click at [789, 19] on button "Add new price [MEDICAL_DATA]" at bounding box center [767, 24] width 134 height 18
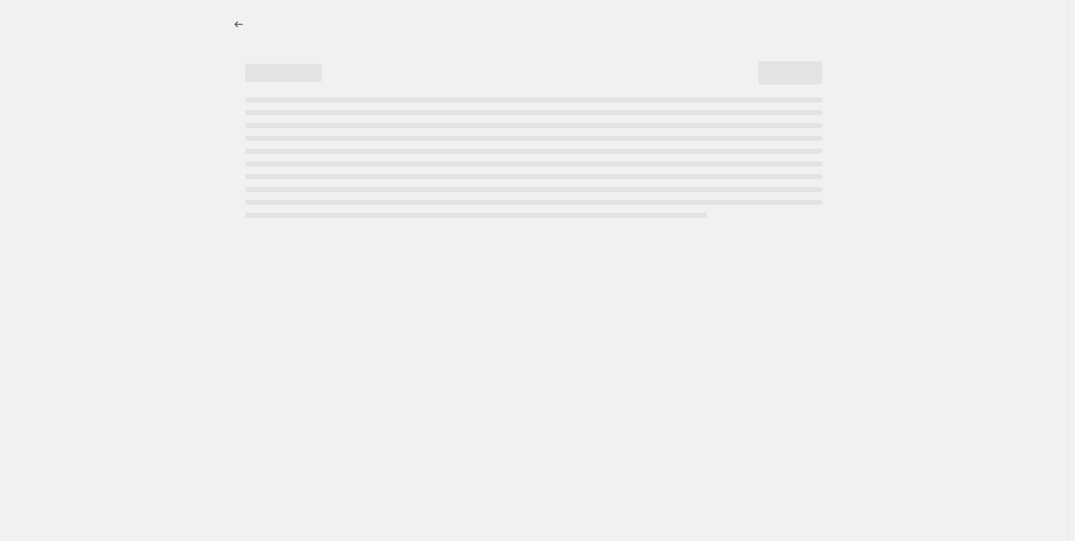
select select "percentage"
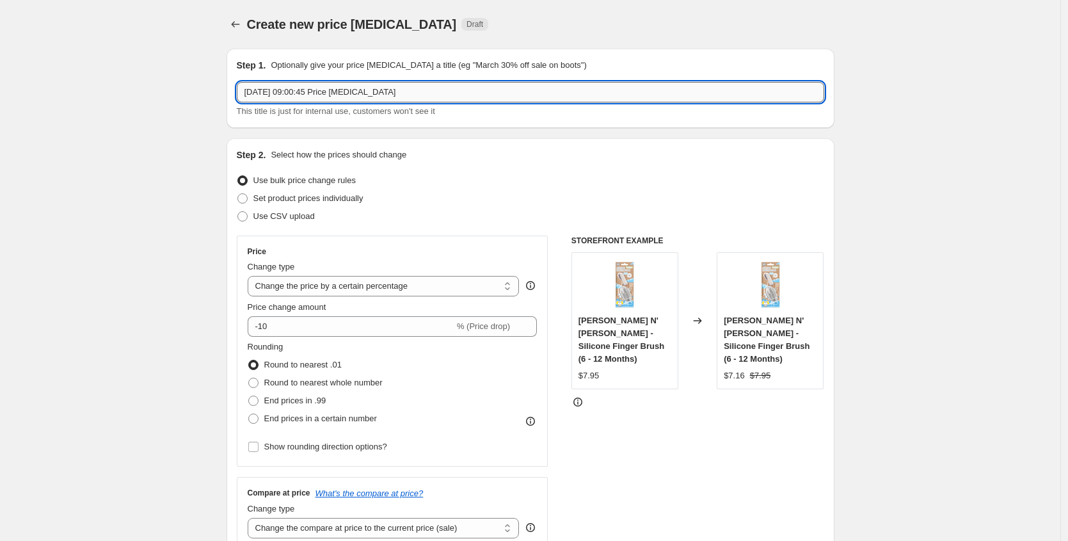
click at [405, 96] on input "26 Aug 2025, 09:00:45 Price change job" at bounding box center [531, 92] width 588 height 20
click at [406, 95] on input "26 Aug 2025, 09:00:45 Price change job" at bounding box center [531, 92] width 588 height 20
click at [417, 94] on input "26 Aug 2025, 09:00:45 Price change job" at bounding box center [531, 92] width 588 height 20
click at [418, 94] on input "26 Aug 2025, 09:00:45 Price change job" at bounding box center [531, 92] width 588 height 20
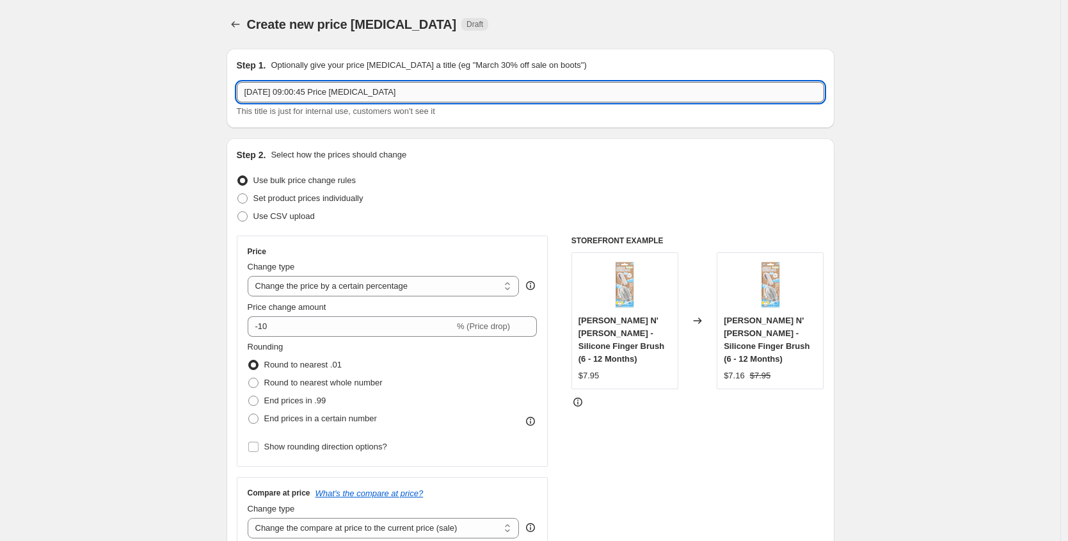
click at [418, 94] on input "26 Aug 2025, 09:00:45 Price change job" at bounding box center [531, 92] width 588 height 20
paste input "/08/25 - 02/09/25: C&C - 15% off Solid Oral Care"
drag, startPoint x: 358, startPoint y: 89, endPoint x: 369, endPoint y: 88, distance: 10.3
click at [369, 88] on input "26/08/25 - 02/09/25: C&C - 15% off Solid Oral Care" at bounding box center [531, 92] width 588 height 20
drag, startPoint x: 457, startPoint y: 93, endPoint x: 392, endPoint y: 95, distance: 65.3
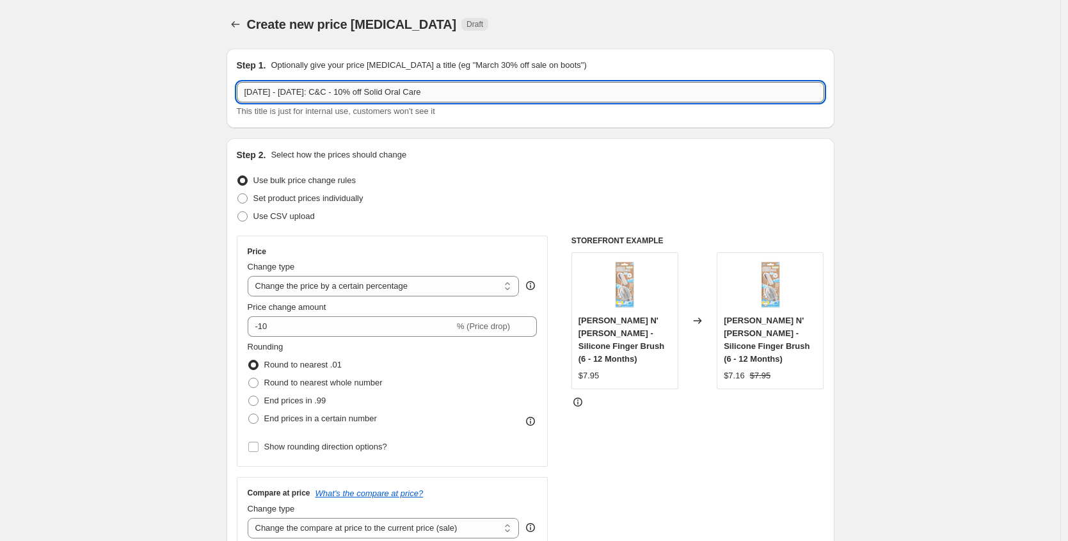
click at [392, 95] on input "26/08/25 - 02/09/25: C&C - 10% off Solid Oral Care" at bounding box center [531, 92] width 588 height 20
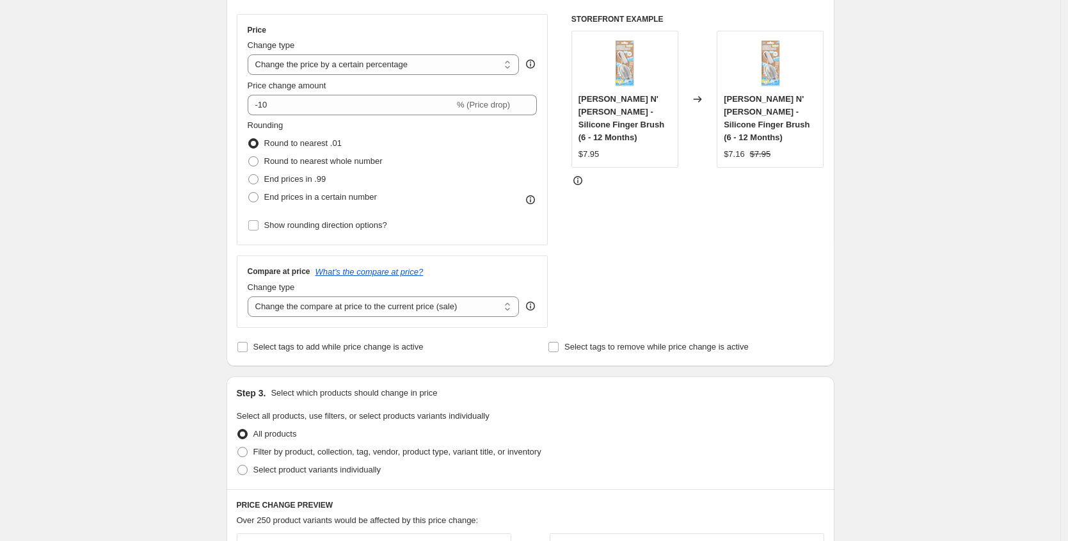
scroll to position [589, 0]
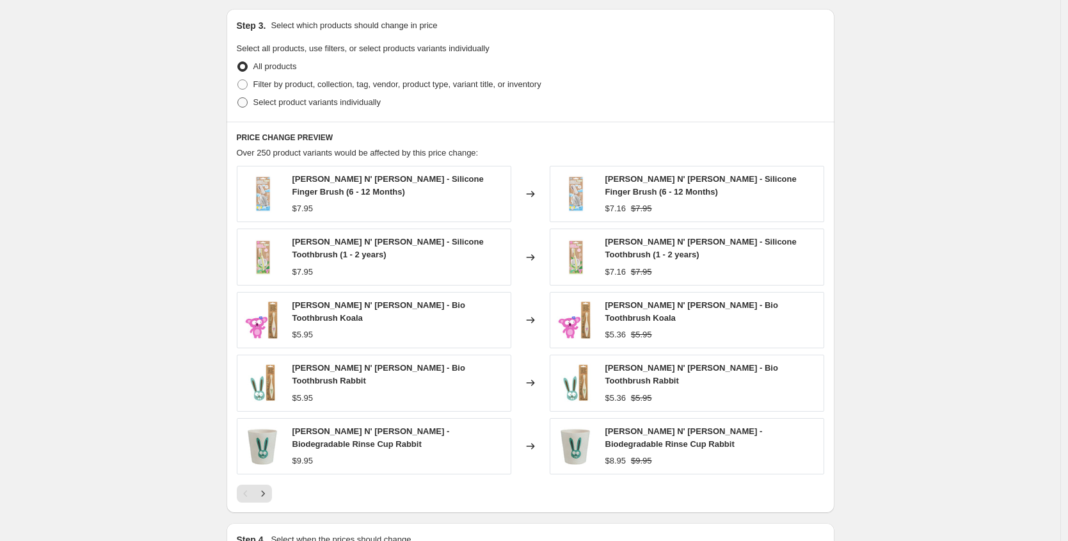
type input "26/08/25 - 02/09/25: C&C - 10% off Nutra Organics Collagen Beauty"
click at [245, 103] on span at bounding box center [242, 102] width 10 height 10
click at [238, 98] on input "Select product variants individually" at bounding box center [237, 97] width 1 height 1
radio input "true"
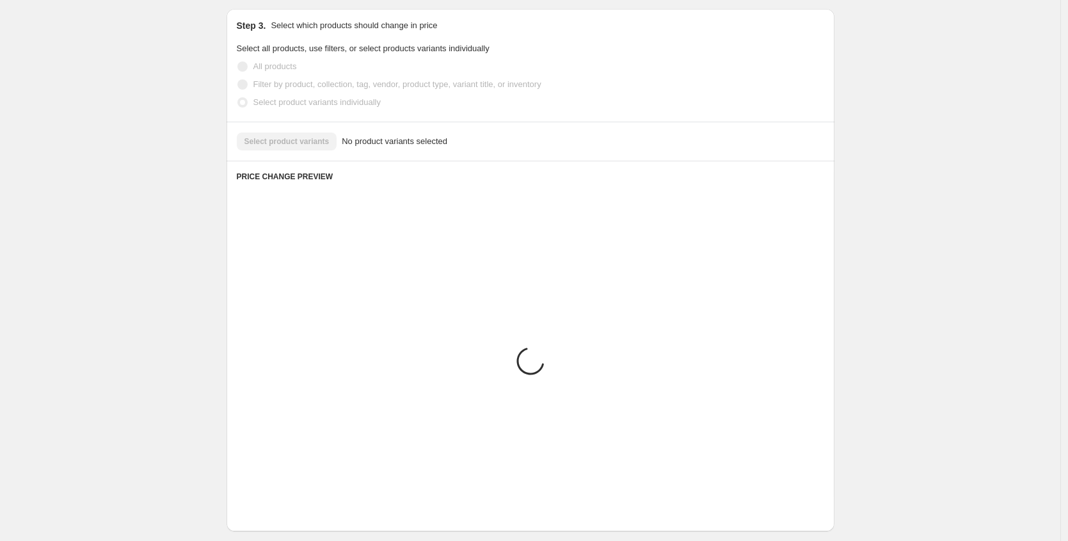
scroll to position [455, 0]
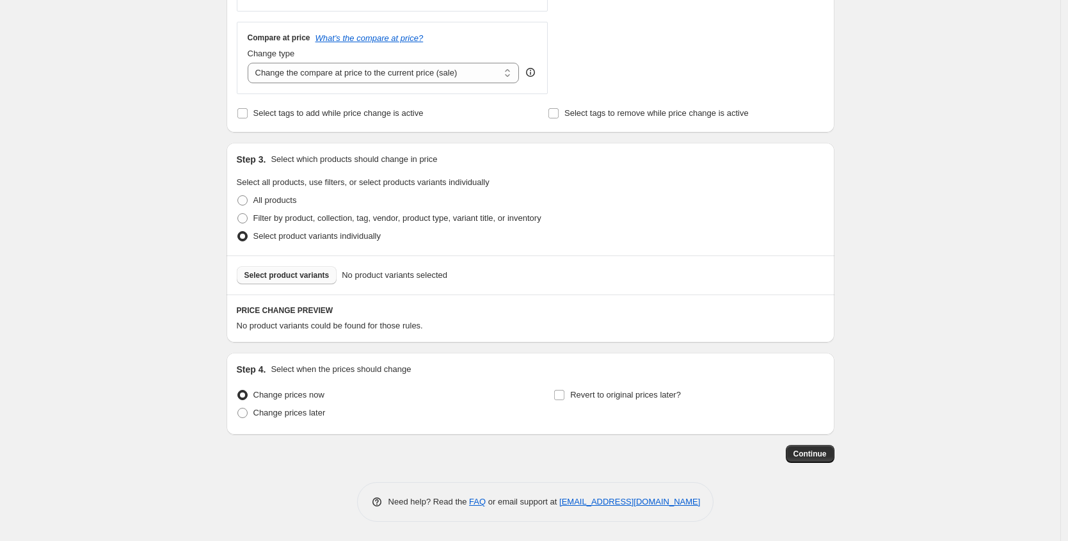
click at [280, 279] on span "Select product variants" at bounding box center [287, 275] width 85 height 10
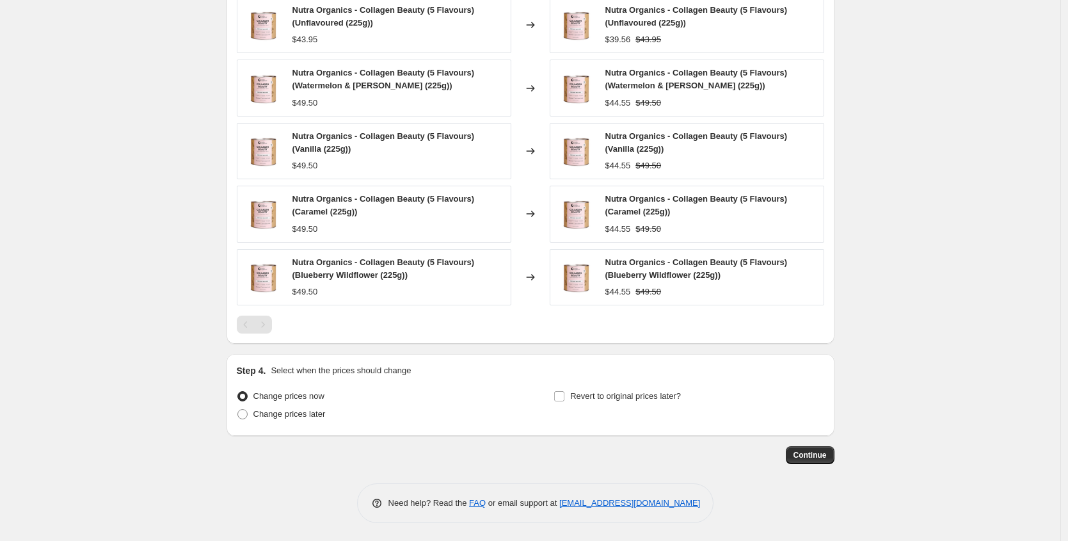
scroll to position [798, 0]
click at [247, 412] on span at bounding box center [242, 413] width 10 height 10
click at [238, 408] on input "Change prices later" at bounding box center [237, 408] width 1 height 1
radio input "true"
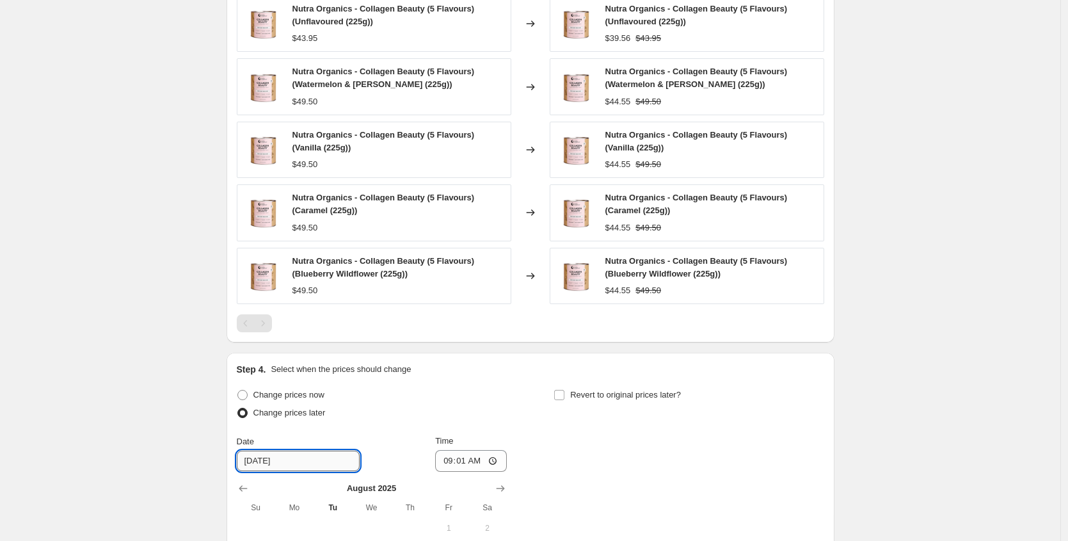
click at [296, 465] on input "8/27/2025" at bounding box center [298, 461] width 123 height 20
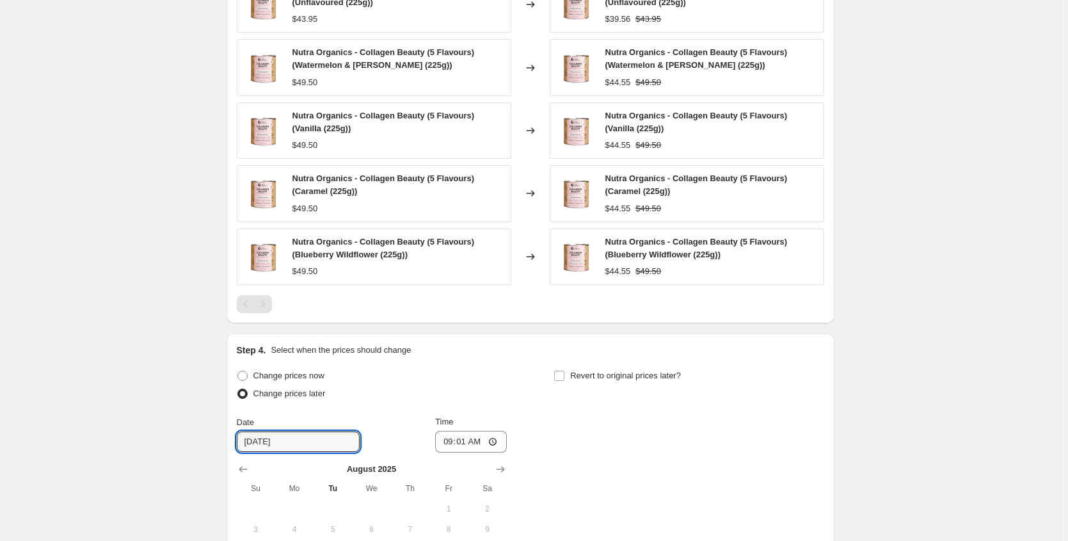
scroll to position [1038, 0]
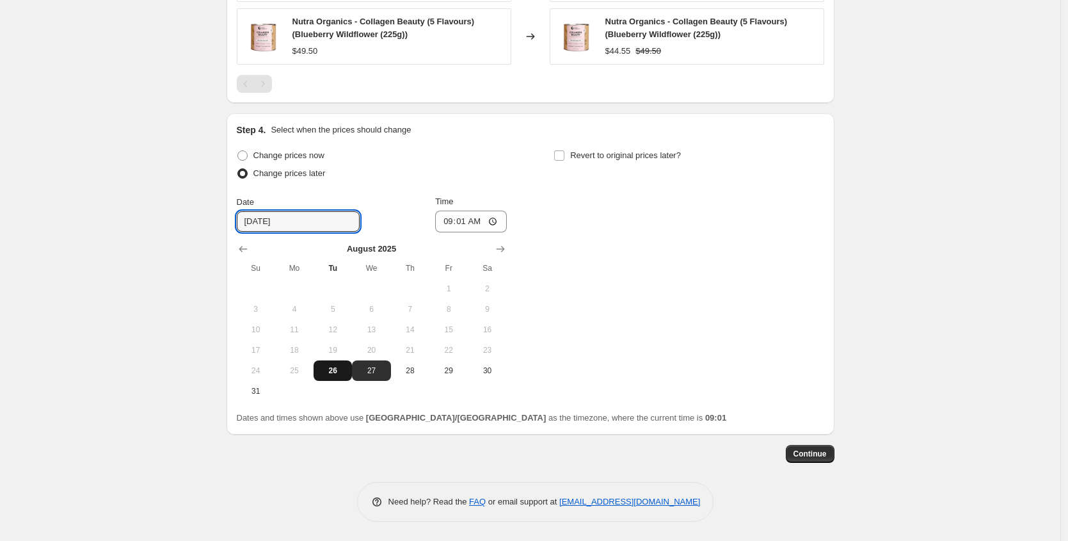
click at [339, 372] on span "26" at bounding box center [333, 370] width 28 height 10
type input "8/26/2025"
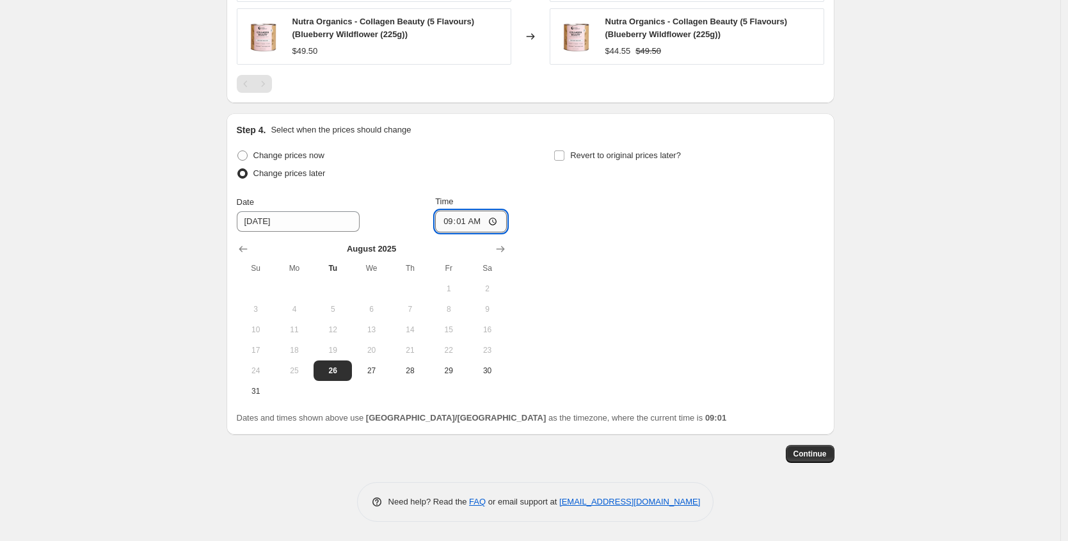
click at [449, 215] on input "09:01" at bounding box center [471, 222] width 72 height 22
type input "11:00"
click at [574, 230] on div "Change prices now Change prices later Date 8/26/2025 Time 11:00 August 2025 Su …" at bounding box center [531, 274] width 588 height 255
click at [341, 373] on span "26" at bounding box center [333, 370] width 28 height 10
click at [565, 153] on input "Revert to original prices later?" at bounding box center [559, 155] width 10 height 10
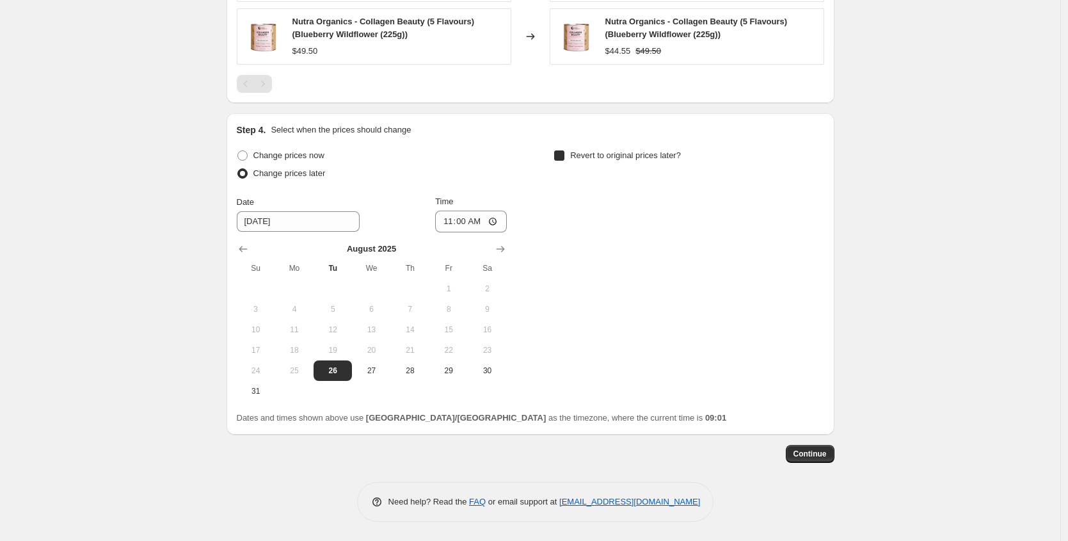
checkbox input "true"
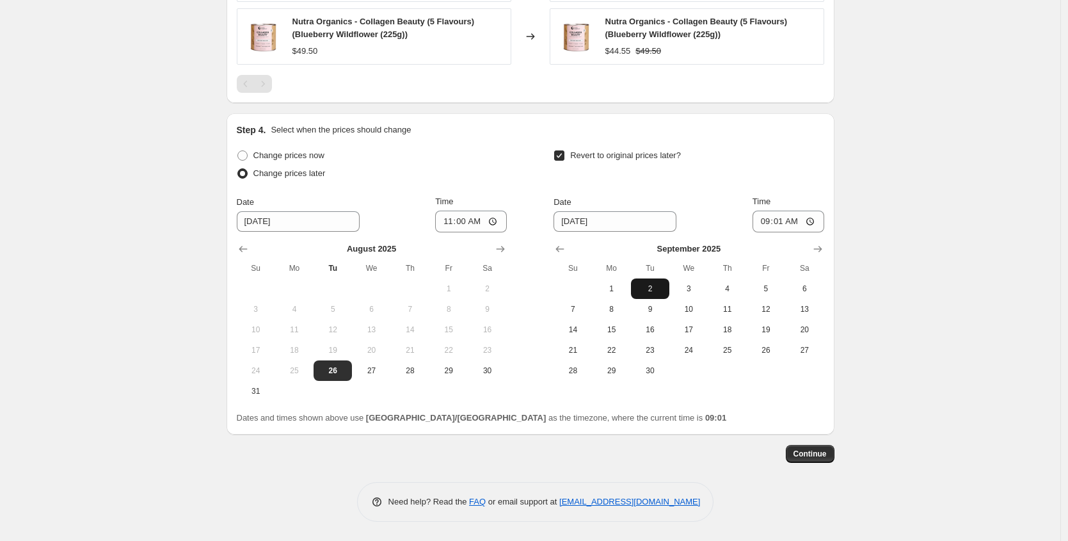
click at [656, 289] on span "2" at bounding box center [650, 289] width 28 height 10
click at [771, 220] on input "09:01" at bounding box center [789, 222] width 72 height 22
click at [787, 223] on input "00:01" at bounding box center [789, 222] width 72 height 22
click at [767, 225] on input "00:01" at bounding box center [789, 222] width 72 height 22
click at [776, 223] on input "00:01" at bounding box center [789, 222] width 72 height 22
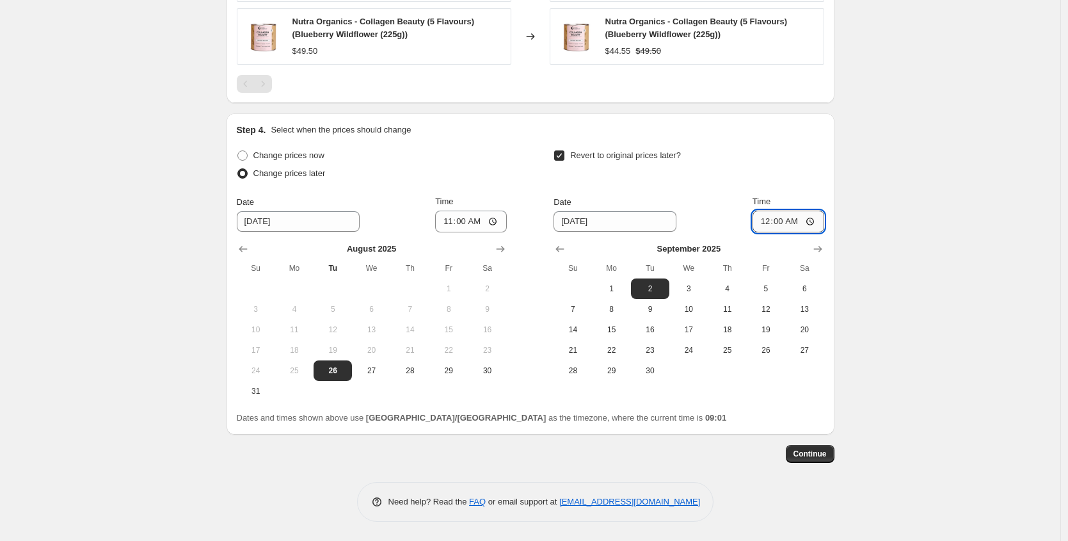
type input "12:00"
click at [793, 179] on div "Revert to original prices later?" at bounding box center [689, 166] width 270 height 38
click at [808, 447] on button "Continue" at bounding box center [810, 454] width 49 height 18
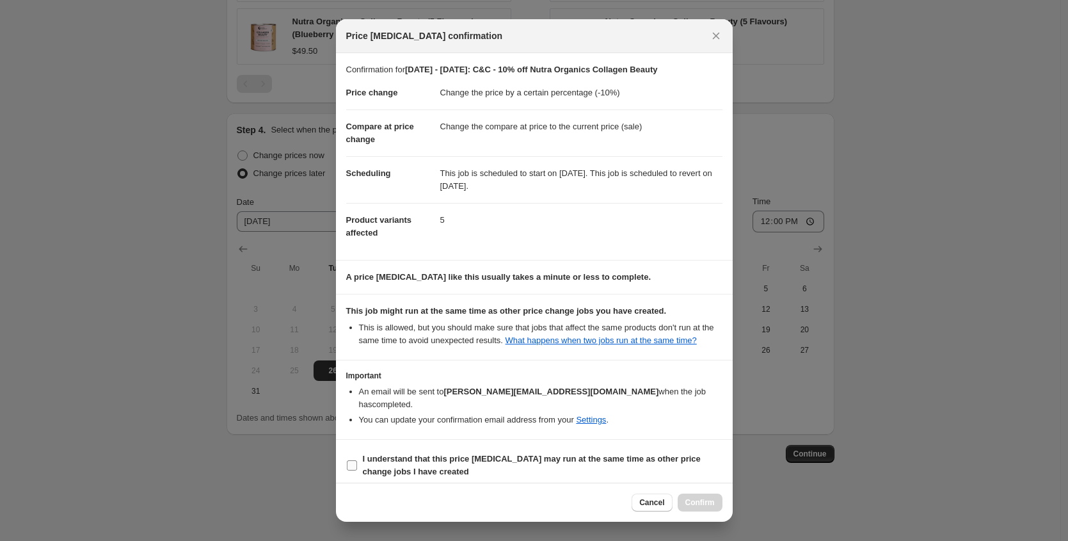
click at [355, 472] on label "I understand that this price change job may run at the same time as other price…" at bounding box center [534, 465] width 376 height 31
click at [355, 470] on input "I understand that this price change job may run at the same time as other price…" at bounding box center [352, 465] width 10 height 10
checkbox input "true"
click at [687, 510] on button "Confirm" at bounding box center [700, 502] width 45 height 18
type input "26/08/25 - 02/09/25: C&C - 10% off Nutra Organics Collagen Beauty"
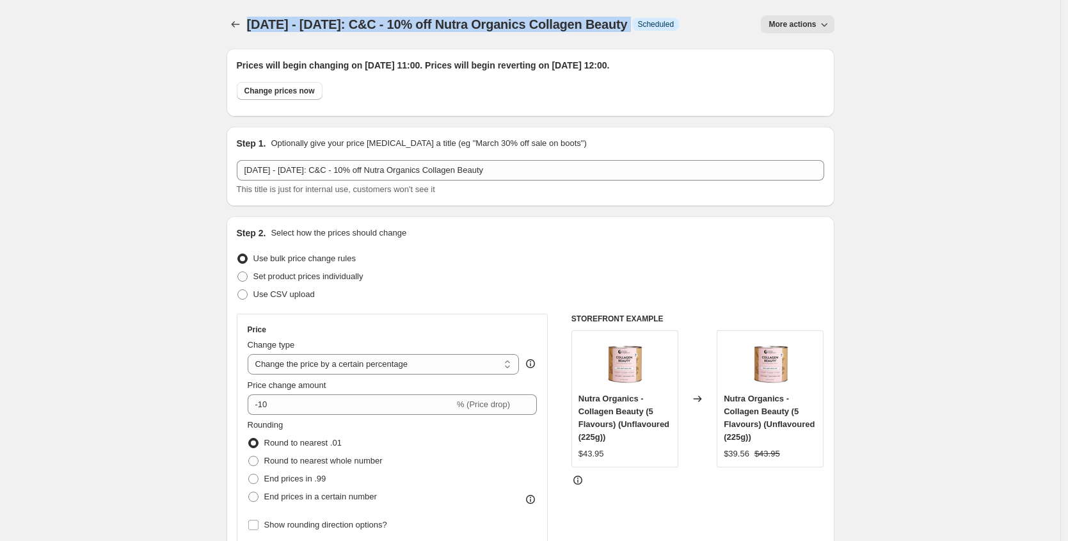
drag, startPoint x: 250, startPoint y: 23, endPoint x: 657, endPoint y: 22, distance: 407.1
click at [657, 22] on div "26/08/25 - 02/09/25: C&C - 10% off Nutra Organics Collagen Beauty Info Scheduled" at bounding box center [463, 24] width 433 height 18
copy div "26/08/25 - 02/09/25: C&C - 10% off Nutra Organics Collagen Beauty Info"
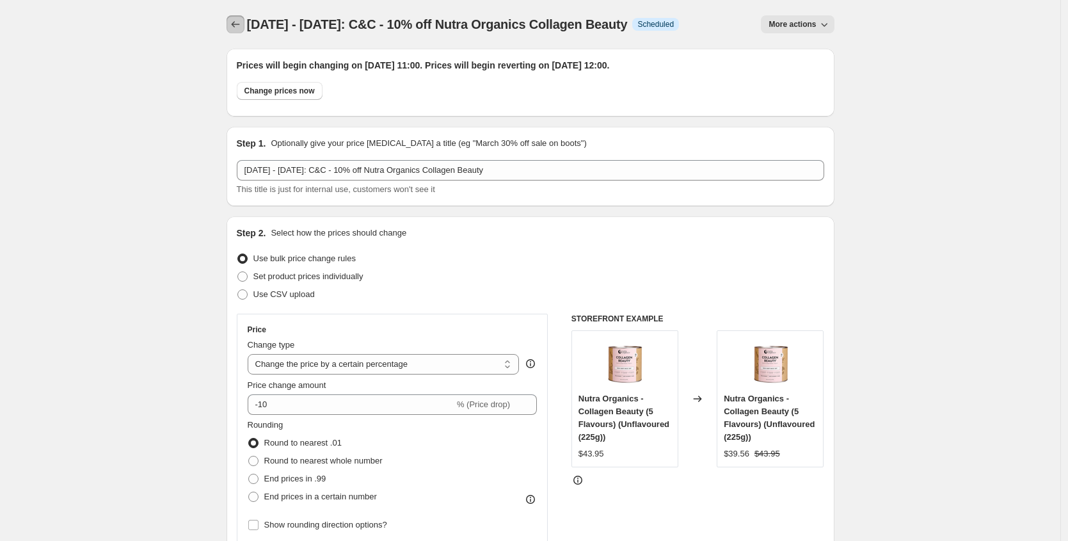
click at [233, 26] on icon "Price change jobs" at bounding box center [235, 24] width 13 height 13
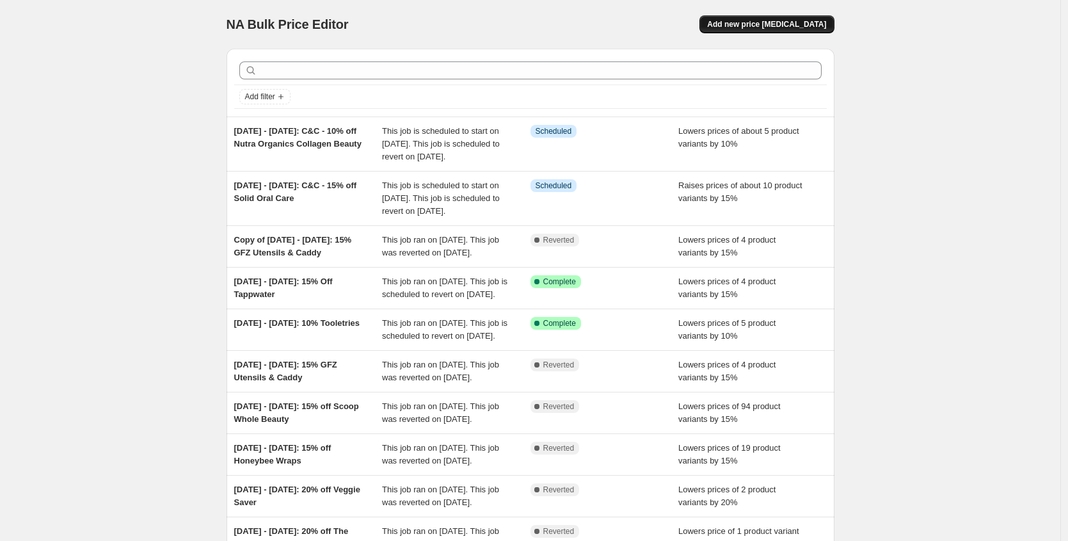
click at [815, 25] on span "Add new price change job" at bounding box center [766, 24] width 119 height 10
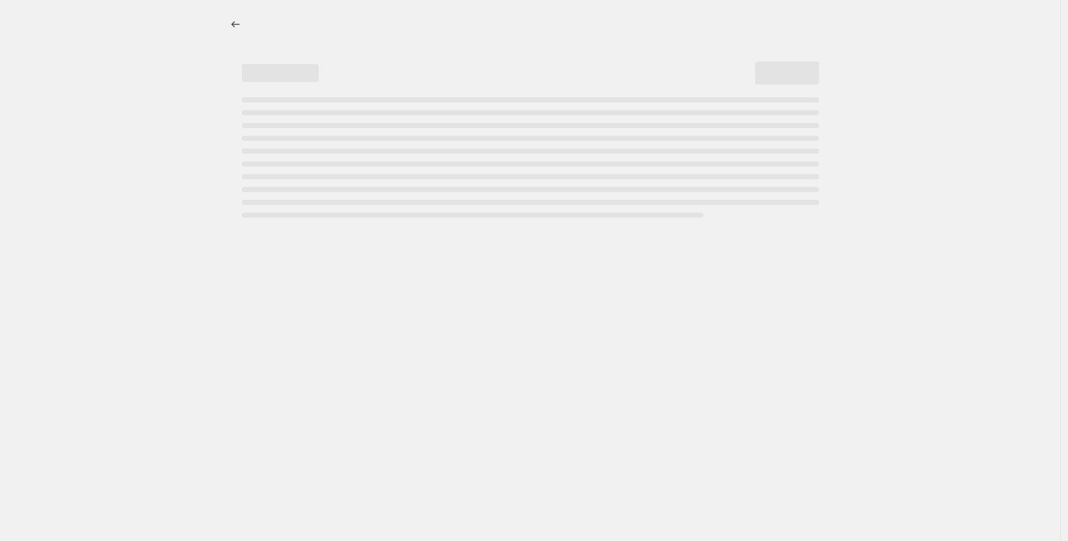
select select "percentage"
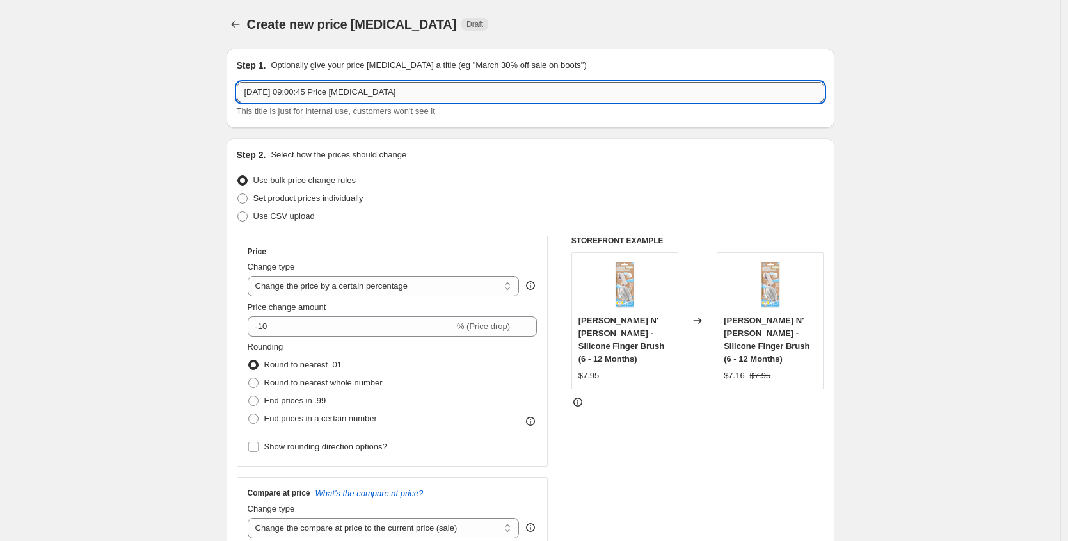
click at [442, 95] on input "26 Aug 2025, 09:00:45 Price change job" at bounding box center [531, 92] width 588 height 20
click at [442, 96] on input "26 Aug 2025, 09:00:45 Price change job" at bounding box center [531, 92] width 588 height 20
paste input "/08/25 - 02/09/25: C&C - 10% off Nutra Organics Collagen Beauty Info"
click at [368, 89] on input "26/08/25 - 02/09/25: C&C - 10% off Nutra Organics Collagen Beauty Info" at bounding box center [531, 92] width 588 height 20
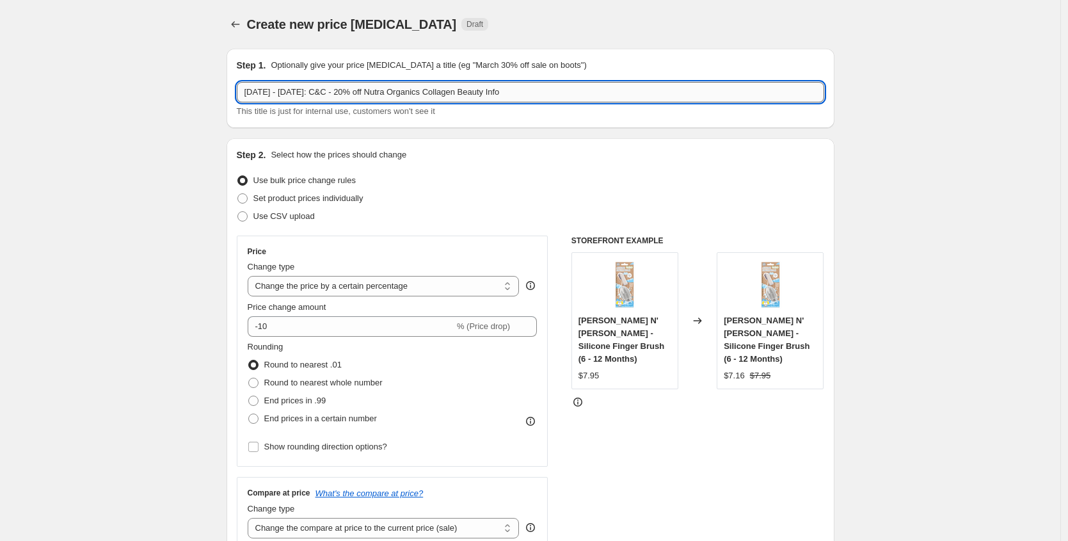
drag, startPoint x: 393, startPoint y: 93, endPoint x: 569, endPoint y: 88, distance: 176.1
click at [569, 88] on input "26/08/25 - 02/09/25: C&C - 20% off Nutra Organics Collagen Beauty Info" at bounding box center [531, 92] width 588 height 20
type input "26/08/25 - 02/09/25: C&C - 20% off Woohoo Deodorants"
click at [277, 323] on input "-10" at bounding box center [351, 326] width 207 height 20
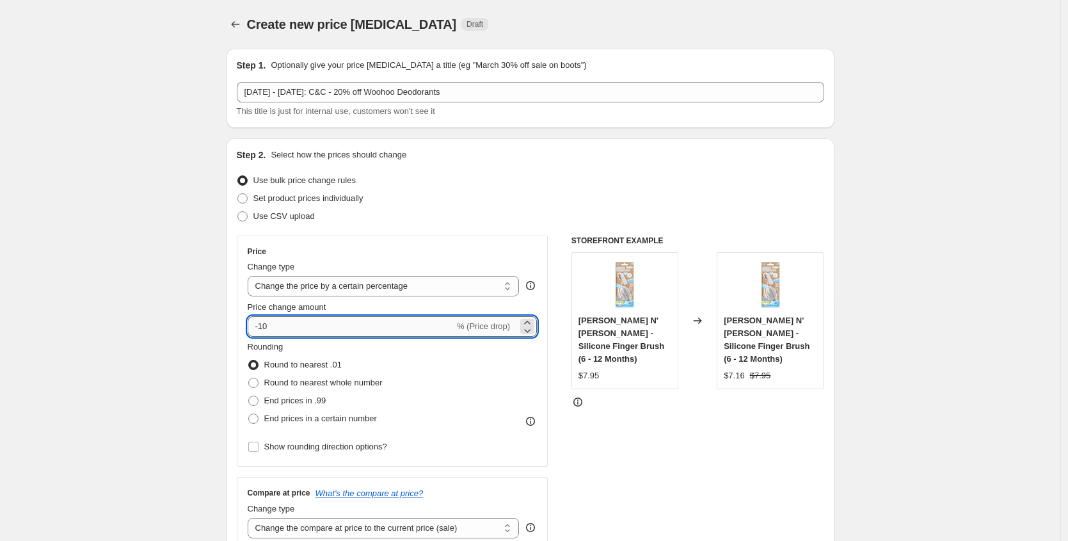
type input "-1"
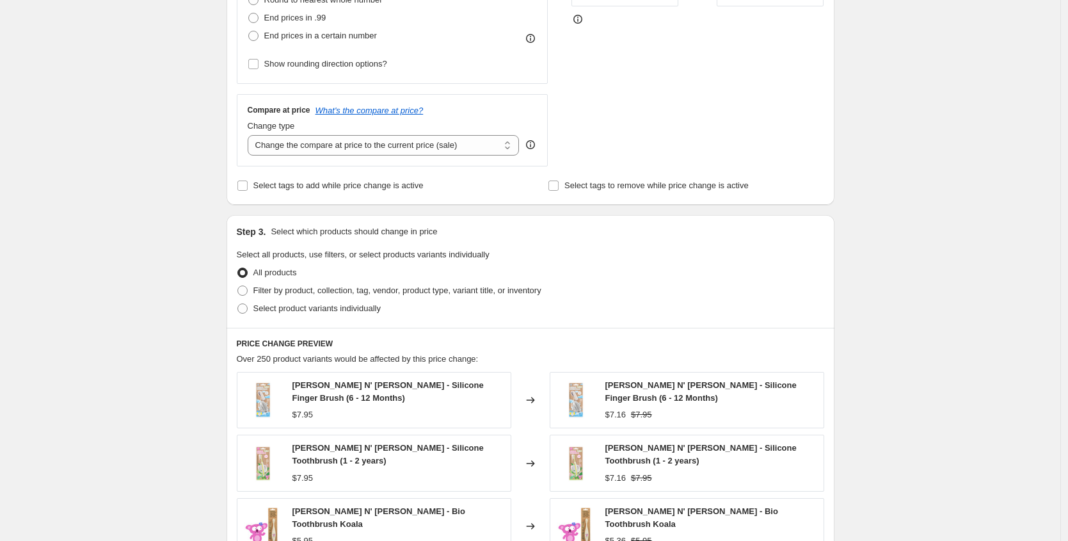
scroll to position [398, 0]
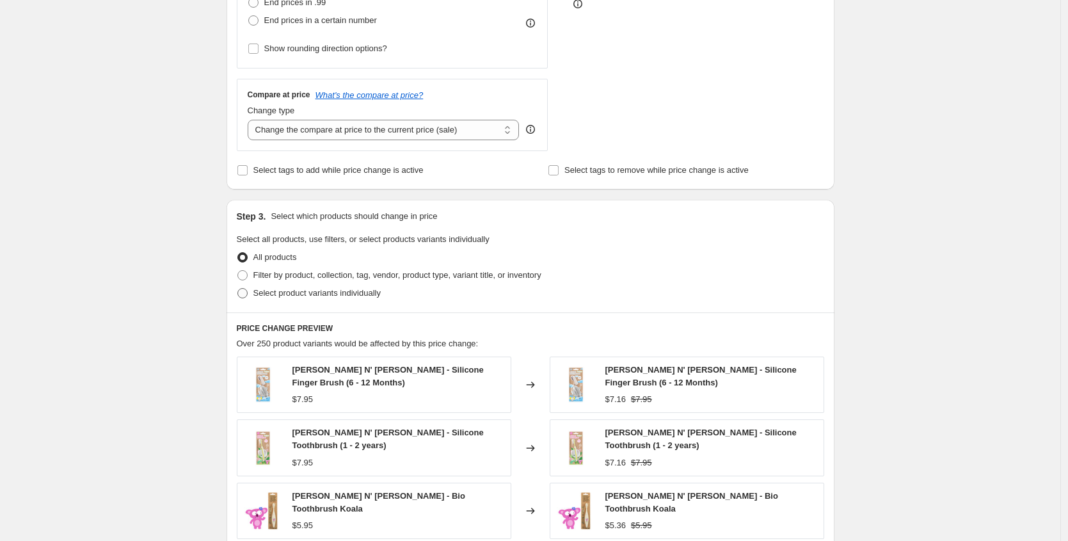
type input "-23"
click at [247, 293] on span at bounding box center [242, 293] width 10 height 10
click at [238, 289] on input "Select product variants individually" at bounding box center [237, 288] width 1 height 1
radio input "true"
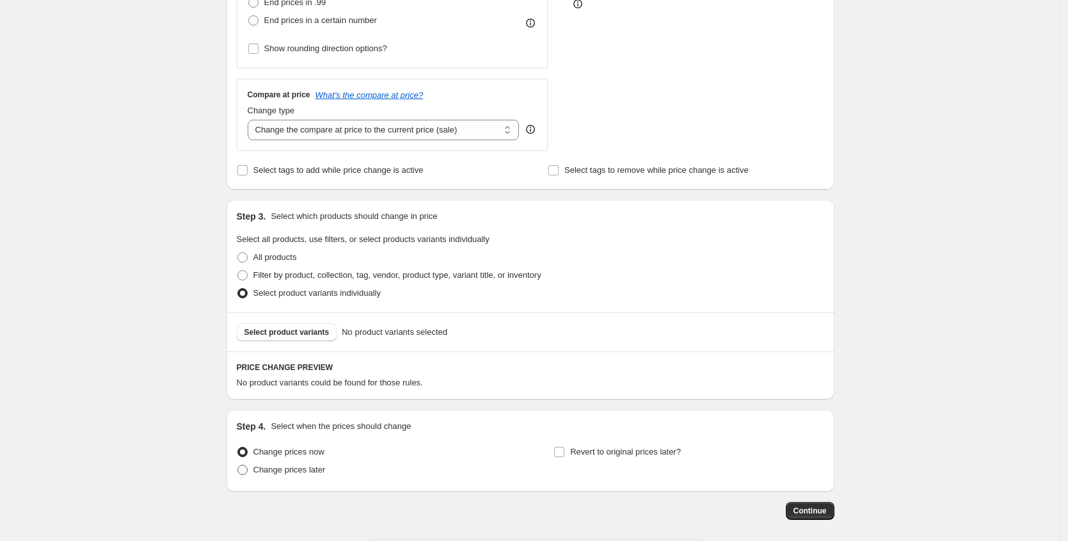
click at [246, 473] on span at bounding box center [242, 470] width 10 height 10
click at [238, 465] on input "Change prices later" at bounding box center [237, 465] width 1 height 1
radio input "true"
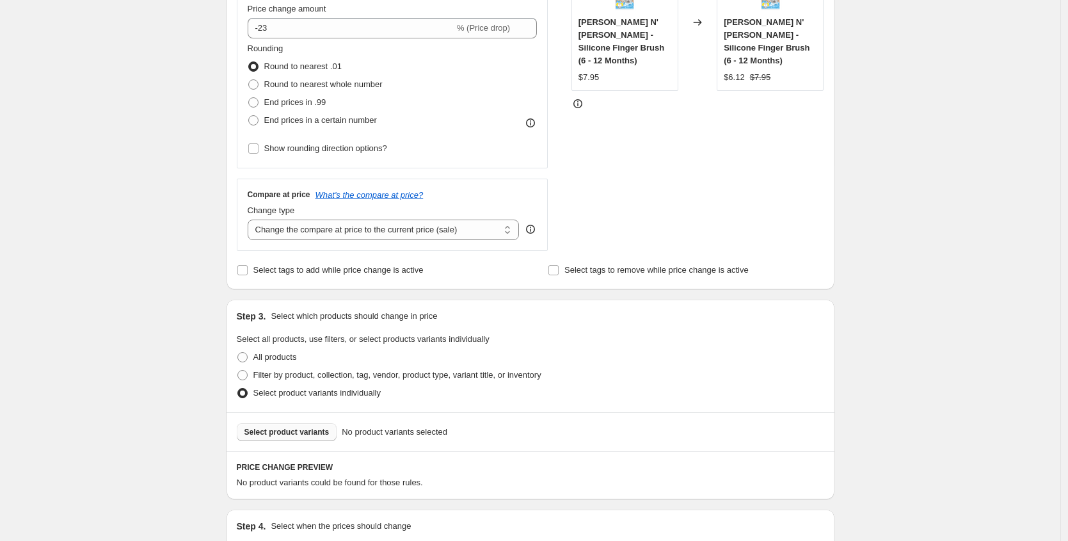
scroll to position [293, 0]
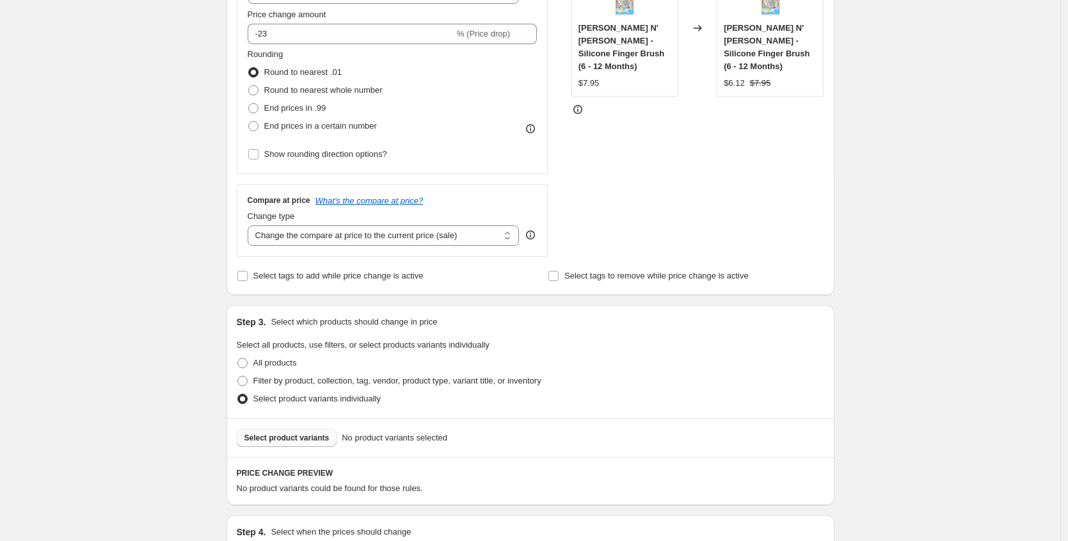
click at [303, 435] on span "Select product variants" at bounding box center [287, 438] width 85 height 10
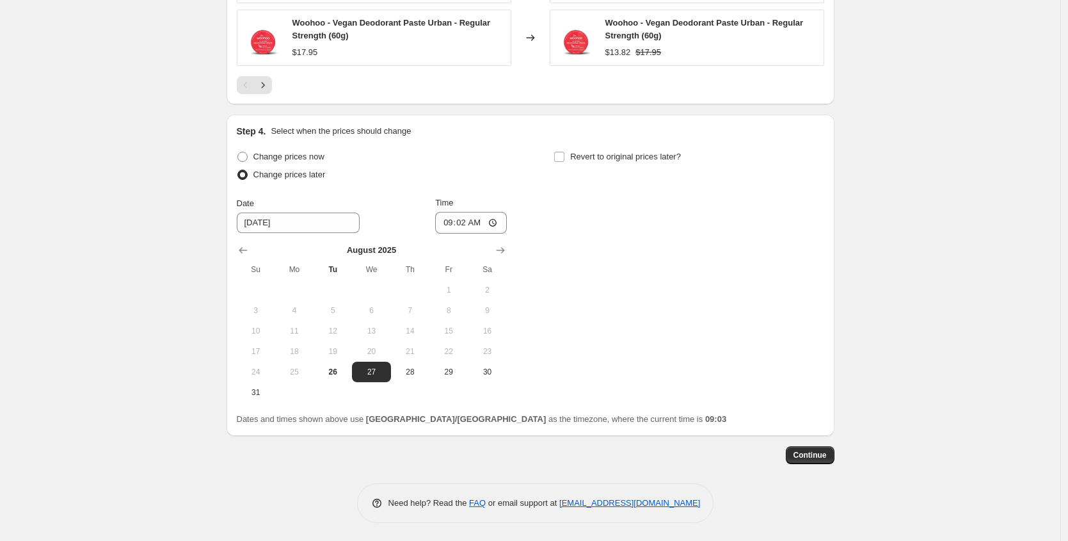
scroll to position [1038, 0]
click at [351, 367] on button "26" at bounding box center [333, 370] width 38 height 20
type input "8/26/2025"
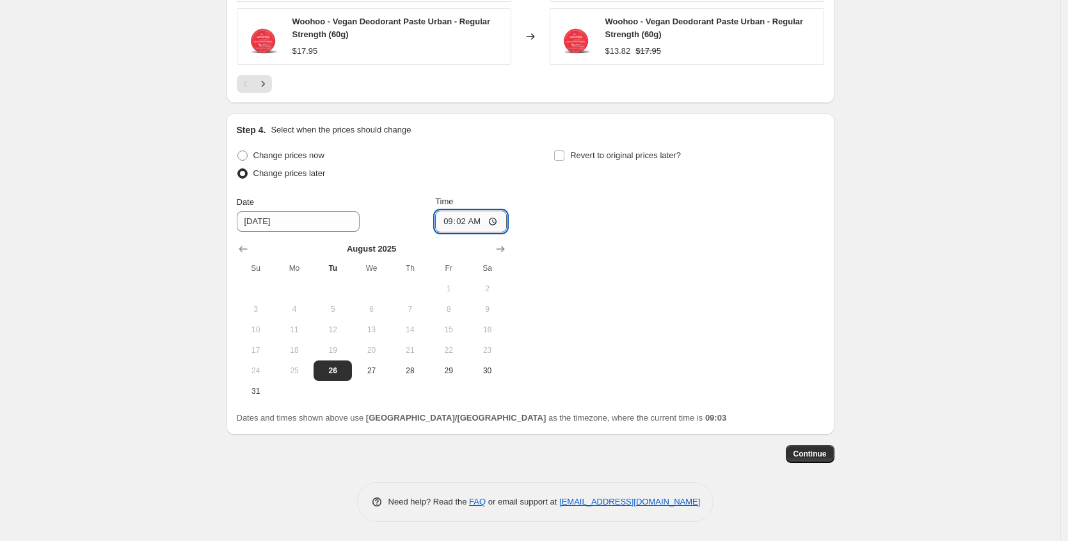
click at [449, 218] on input "09:02" at bounding box center [471, 222] width 72 height 22
type input "11:00"
click at [558, 218] on div "Change prices now Change prices later Date 8/26/2025 Time 11:00 August 2025 Su …" at bounding box center [531, 274] width 588 height 255
click at [559, 150] on input "Revert to original prices later?" at bounding box center [559, 155] width 10 height 10
checkbox input "true"
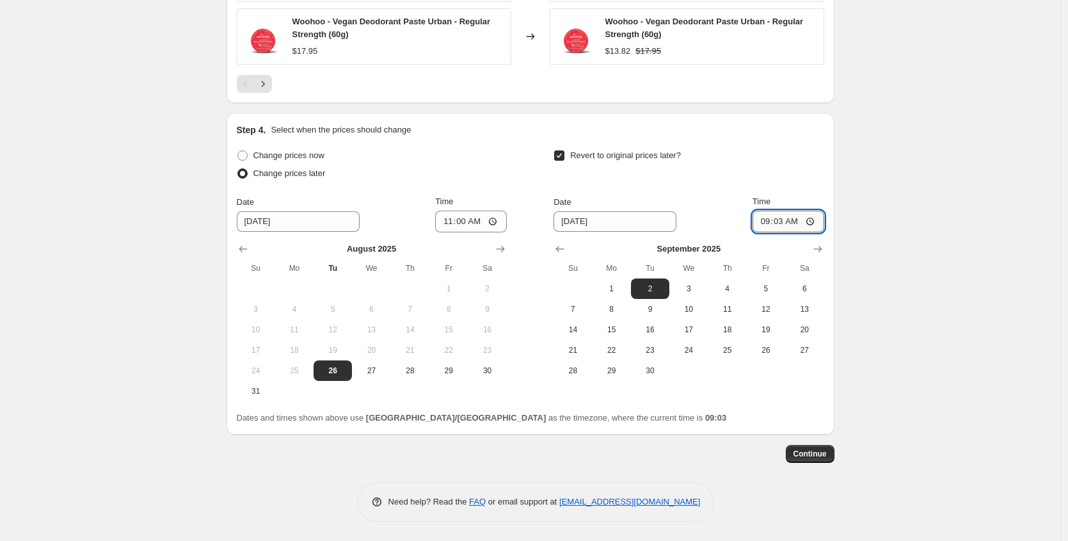
click at [767, 224] on input "09:03" at bounding box center [789, 222] width 72 height 22
type input "12:00"
click at [805, 155] on div "Revert to original prices later?" at bounding box center [689, 166] width 270 height 38
click at [805, 453] on span "Continue" at bounding box center [810, 454] width 33 height 10
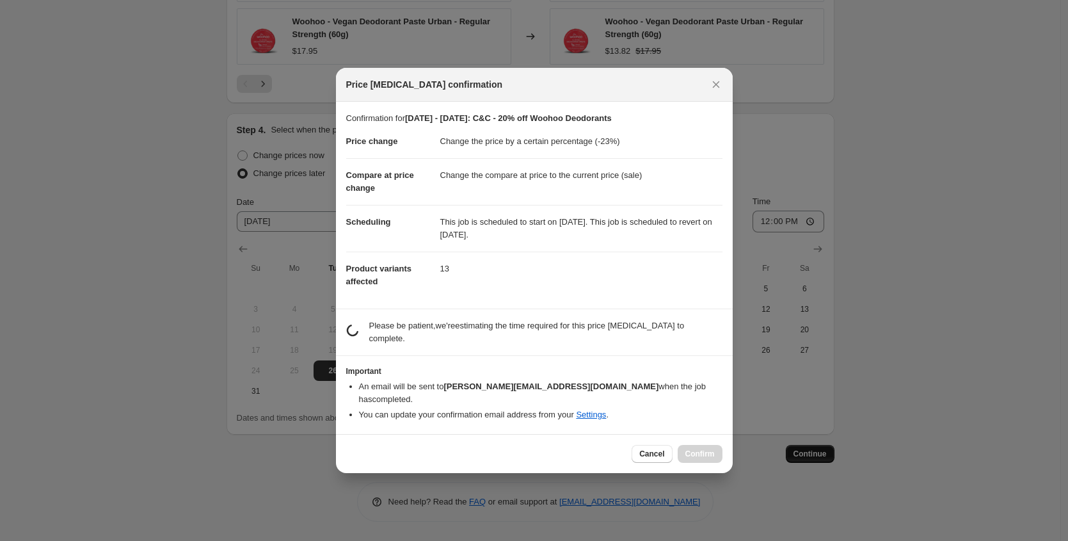
scroll to position [0, 0]
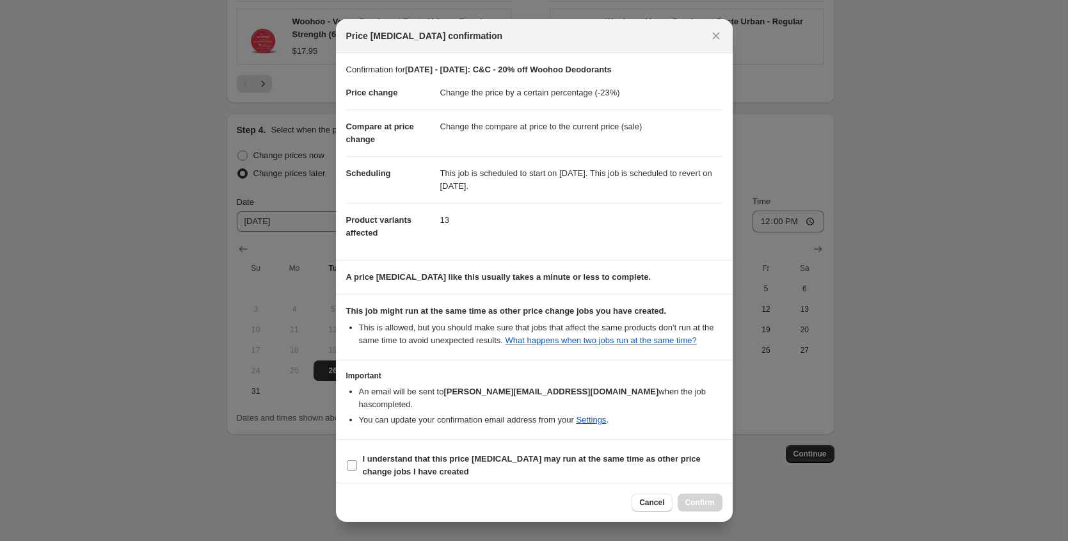
click at [349, 456] on label "I understand that this price change job may run at the same time as other price…" at bounding box center [534, 465] width 376 height 31
click at [349, 460] on input "I understand that this price change job may run at the same time as other price…" at bounding box center [352, 465] width 10 height 10
checkbox input "true"
click at [702, 500] on span "Confirm" at bounding box center [700, 502] width 29 height 10
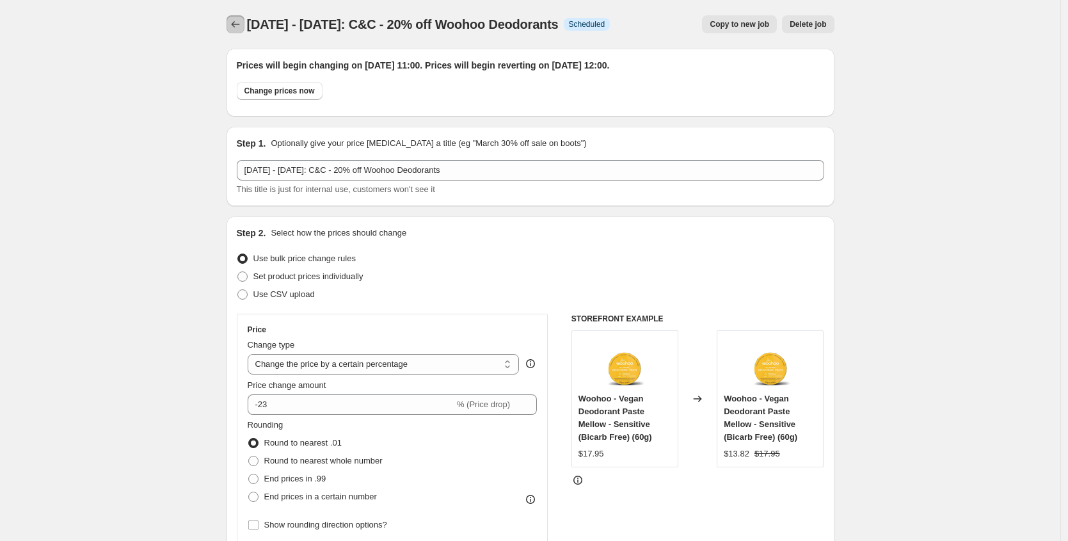
click at [242, 23] on icon "Price change jobs" at bounding box center [235, 24] width 13 height 13
